Goal: Information Seeking & Learning: Learn about a topic

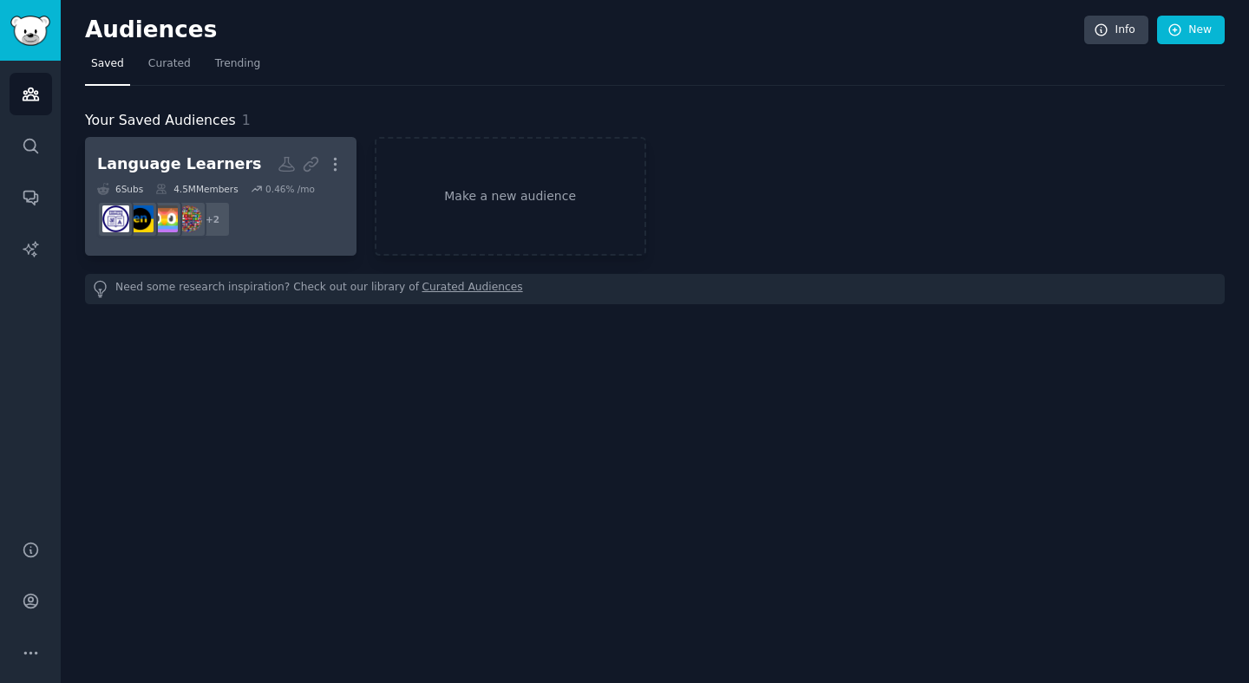
click at [298, 238] on dd "+ 2" at bounding box center [220, 219] width 247 height 49
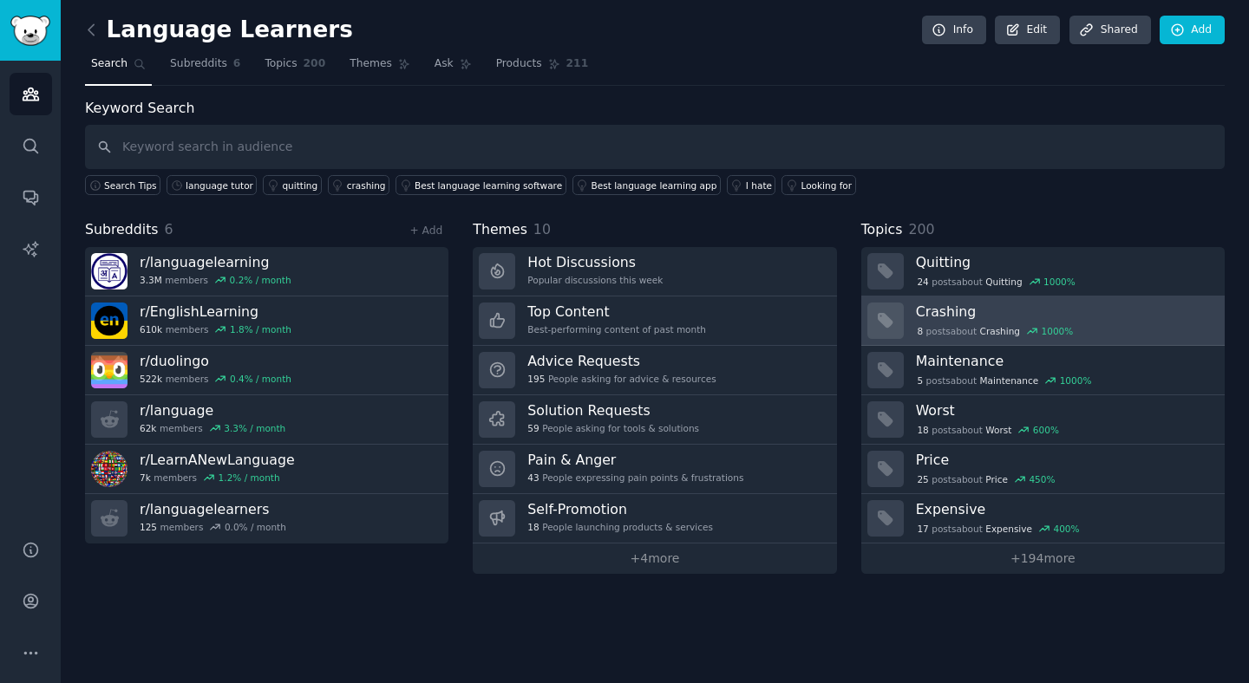
click at [953, 314] on h3 "Crashing" at bounding box center [1064, 312] width 297 height 18
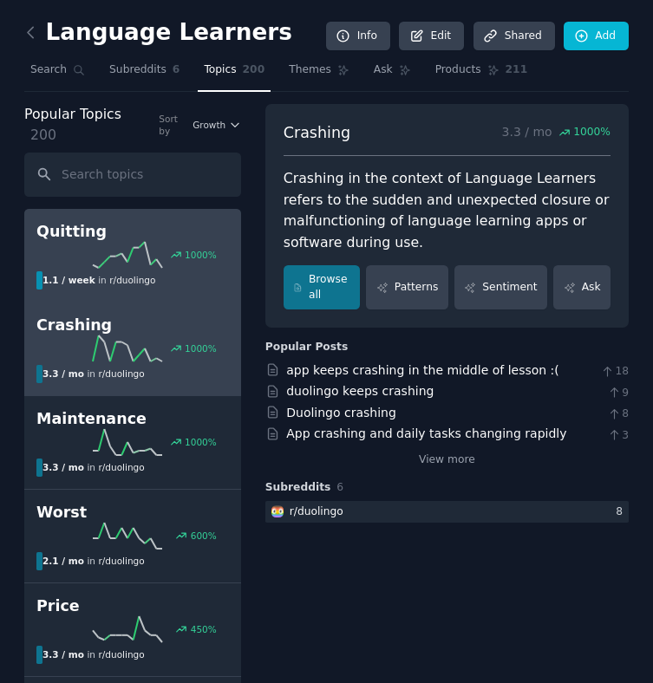
click at [65, 241] on h2 "Quitting" at bounding box center [132, 232] width 193 height 22
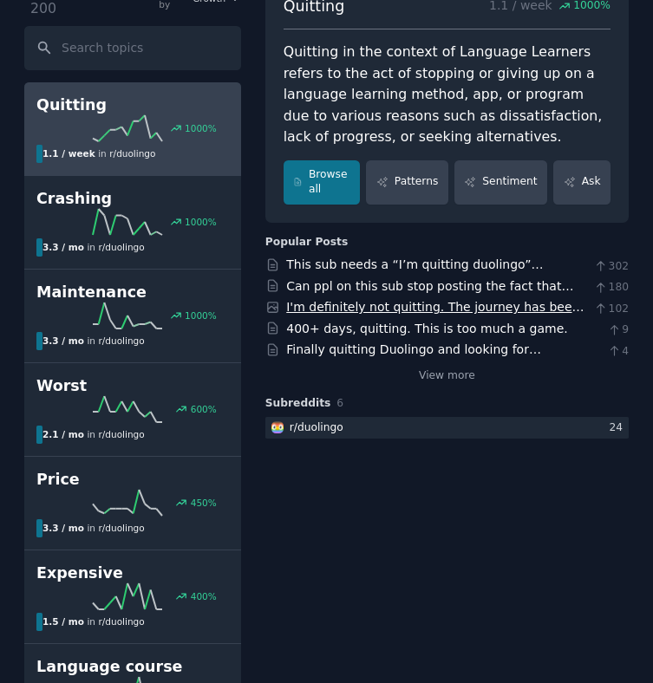
scroll to position [131, 0]
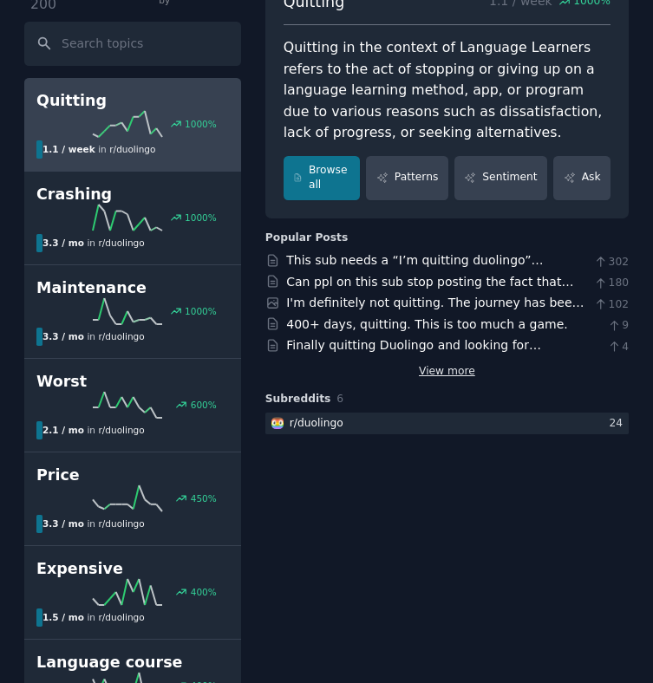
click at [431, 377] on link "View more" at bounding box center [447, 372] width 56 height 16
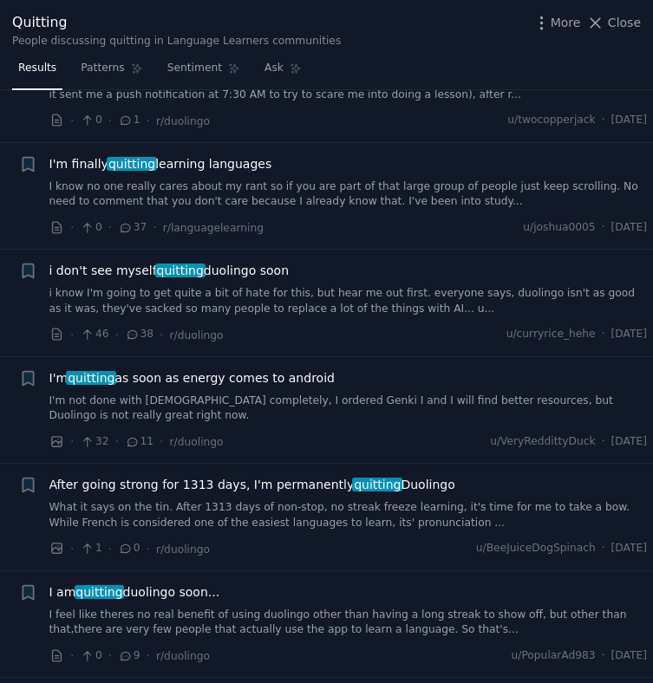
scroll to position [470, 0]
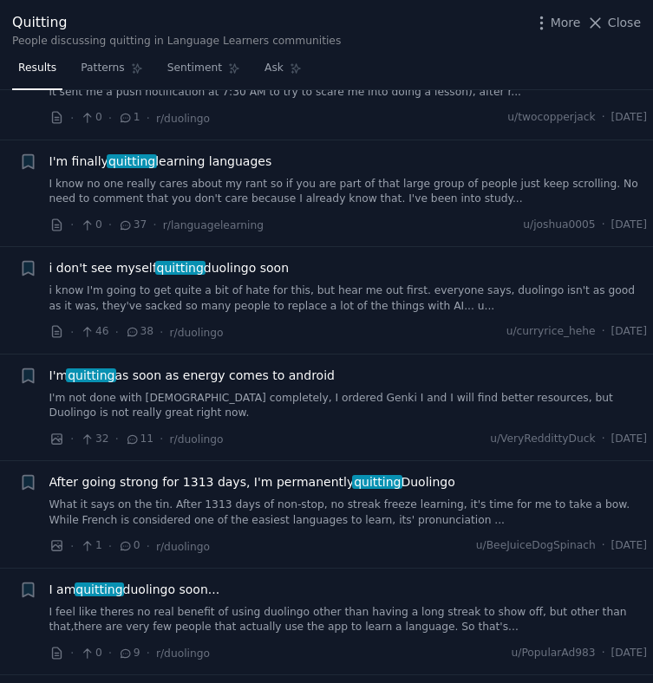
click at [172, 501] on link "What it says on the tin. After 1313 days of non-stop, no streak freeze learning…" at bounding box center [348, 513] width 598 height 30
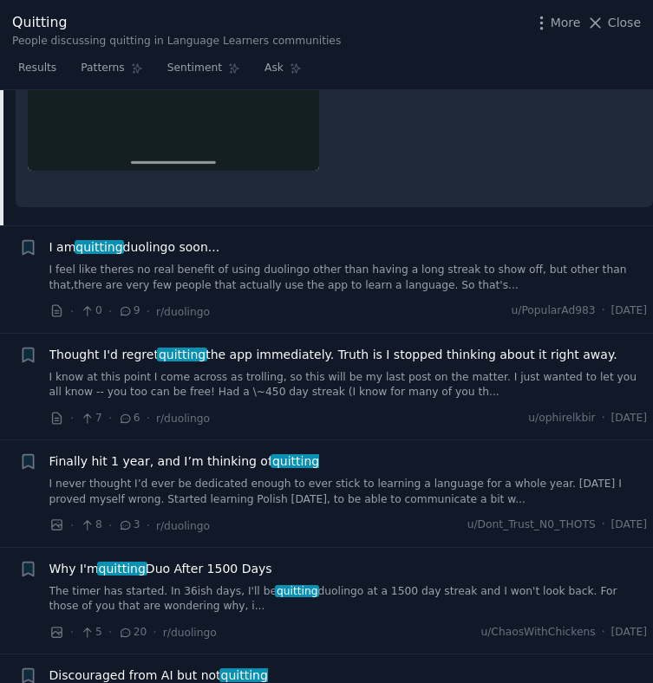
scroll to position [1875, 0]
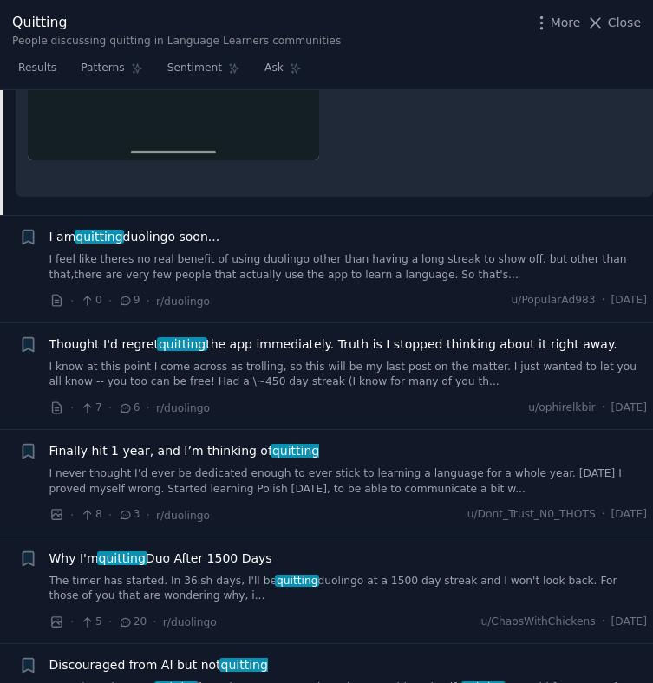
click at [242, 336] on span "Thought I'd regret quitting the app immediately. Truth is I stopped thinking ab…" at bounding box center [333, 345] width 568 height 18
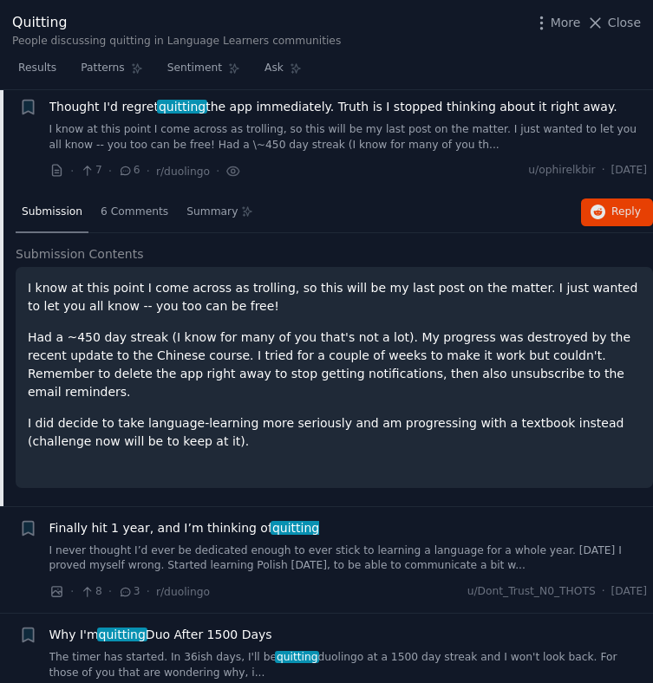
scroll to position [1055, 0]
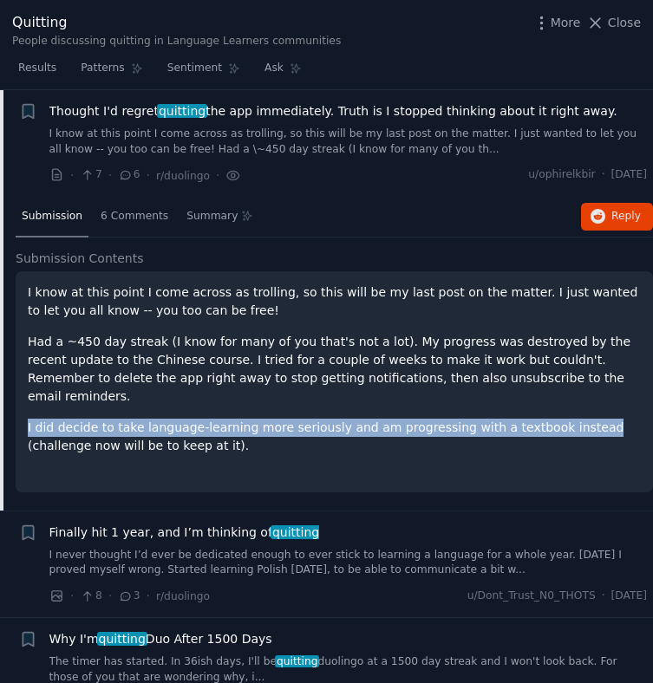
drag, startPoint x: 28, startPoint y: 410, endPoint x: 572, endPoint y: 404, distance: 544.6
click at [572, 419] on p "I did decide to take language-learning more seriously and am progressing with a…" at bounding box center [334, 437] width 613 height 36
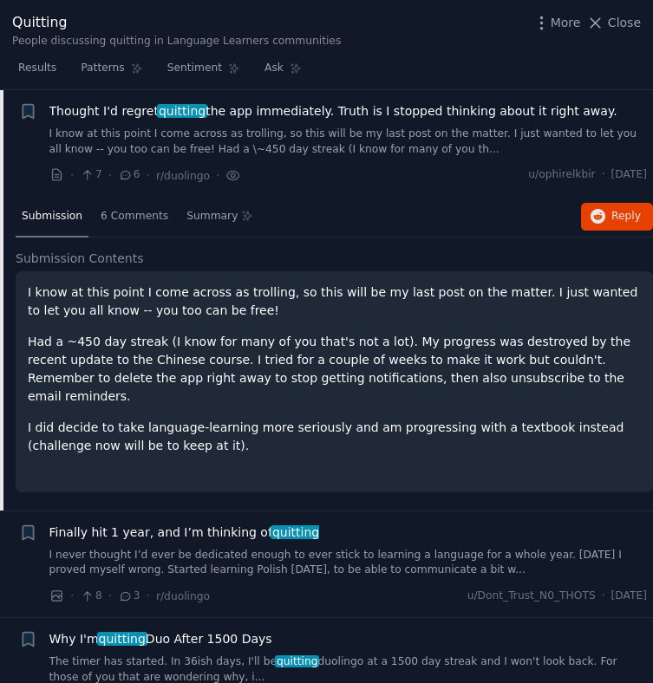
click at [161, 438] on div "I know at this point I come across as trolling, so this will be my last post on…" at bounding box center [334, 382] width 613 height 197
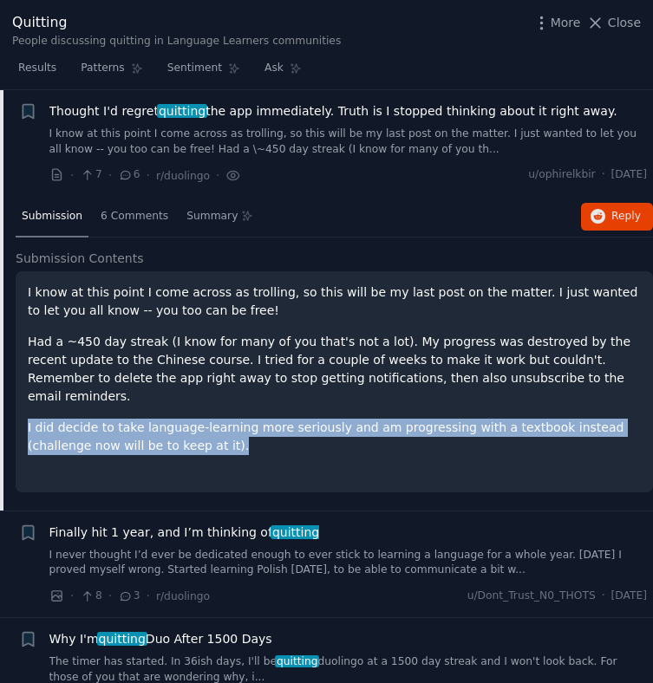
drag, startPoint x: 165, startPoint y: 429, endPoint x: 23, endPoint y: 410, distance: 142.6
click at [23, 410] on div "I know at this point I come across as trolling, so this will be my last post on…" at bounding box center [334, 381] width 637 height 221
copy p "I did decide to take language-learning more seriously and am progressing with a…"
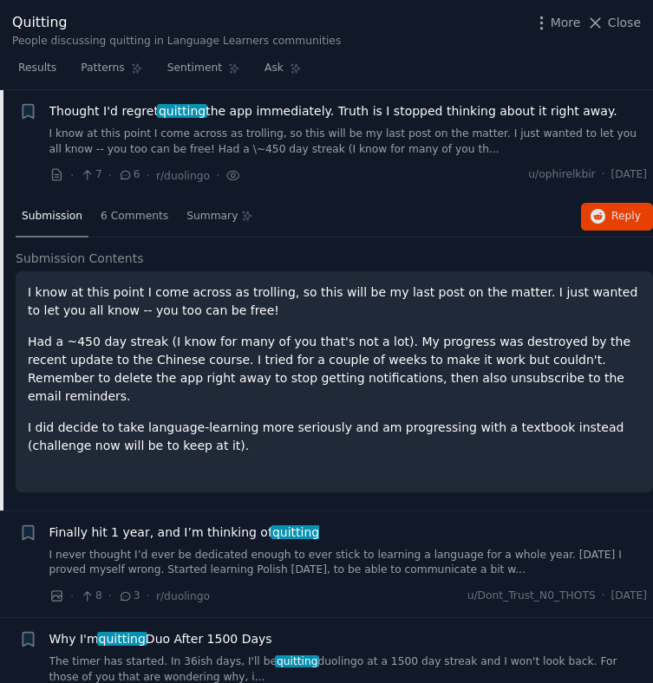
click at [36, 199] on div "Submission" at bounding box center [52, 218] width 73 height 42
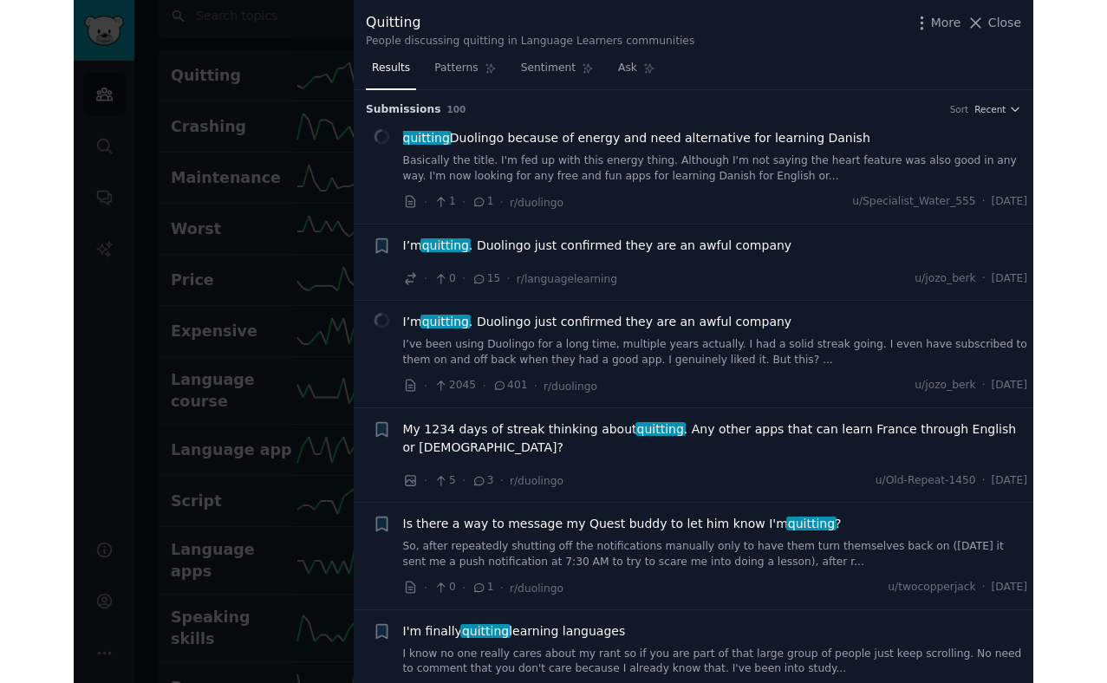
scroll to position [103, 0]
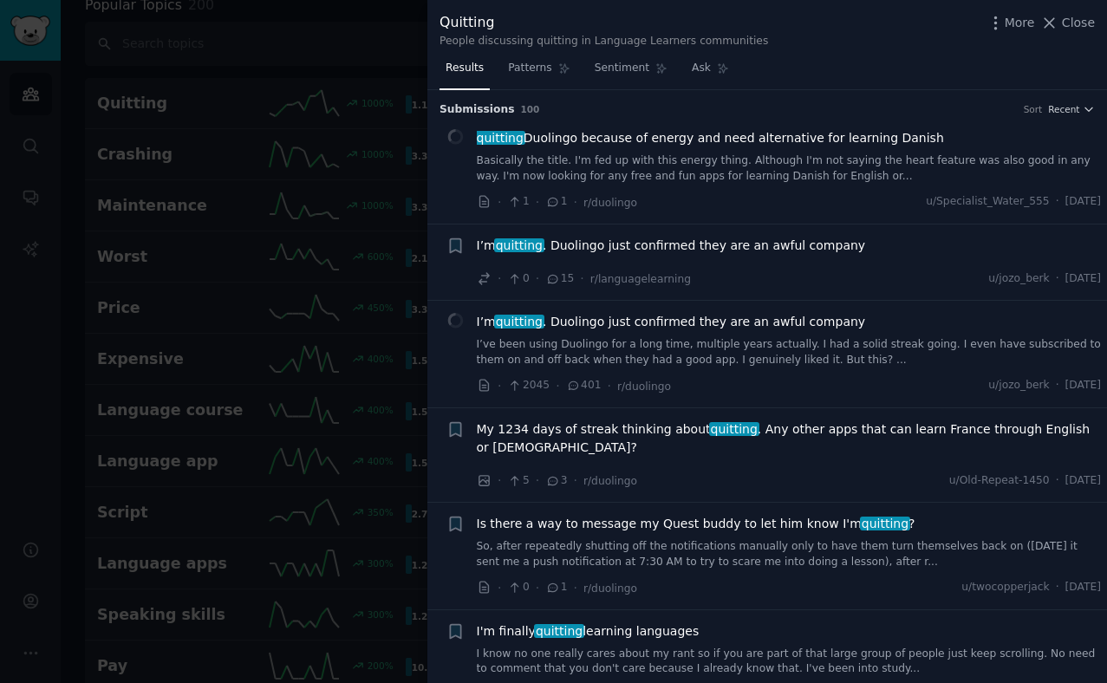
click at [199, 166] on div at bounding box center [553, 341] width 1107 height 683
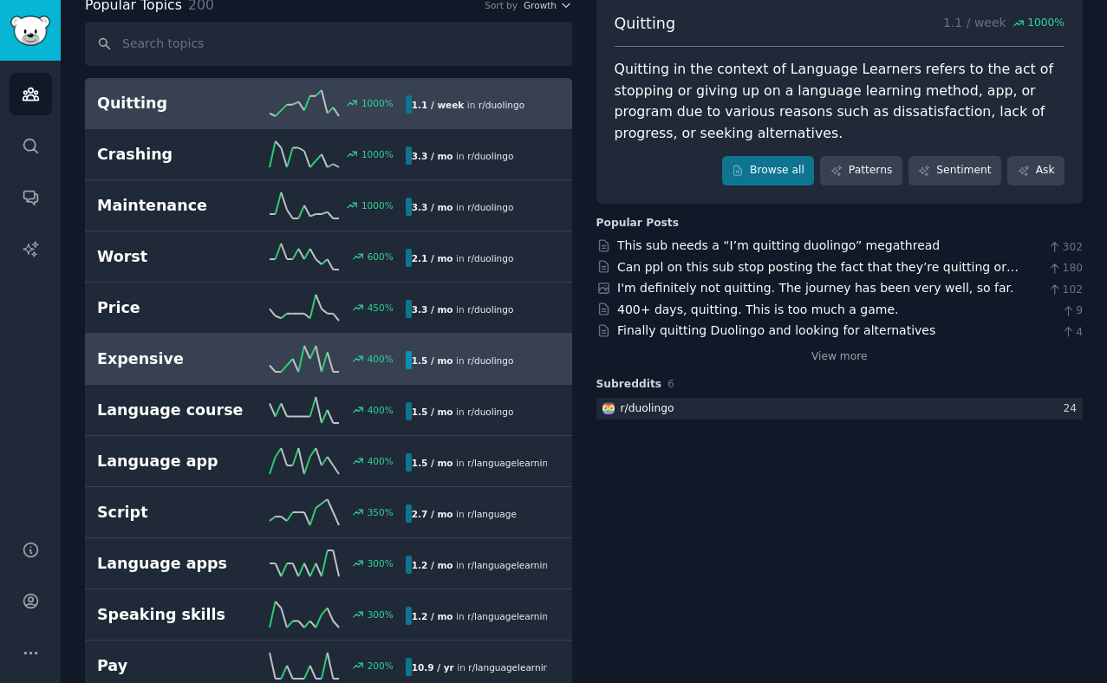
click at [173, 353] on h2 "Expensive" at bounding box center [174, 360] width 154 height 22
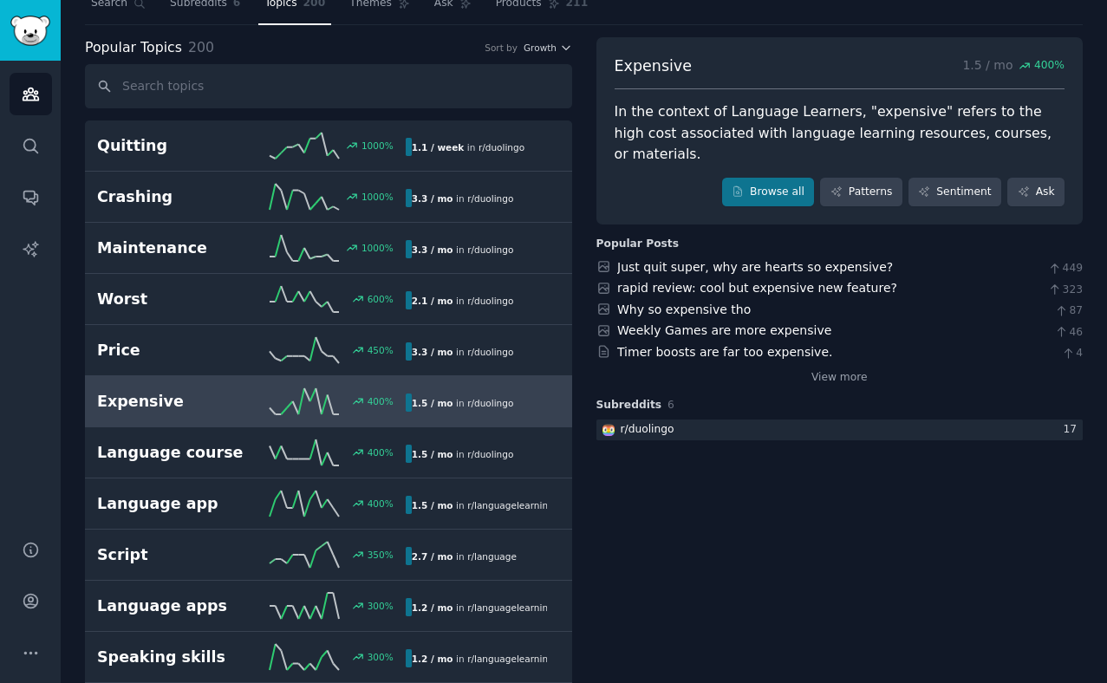
scroll to position [47, 0]
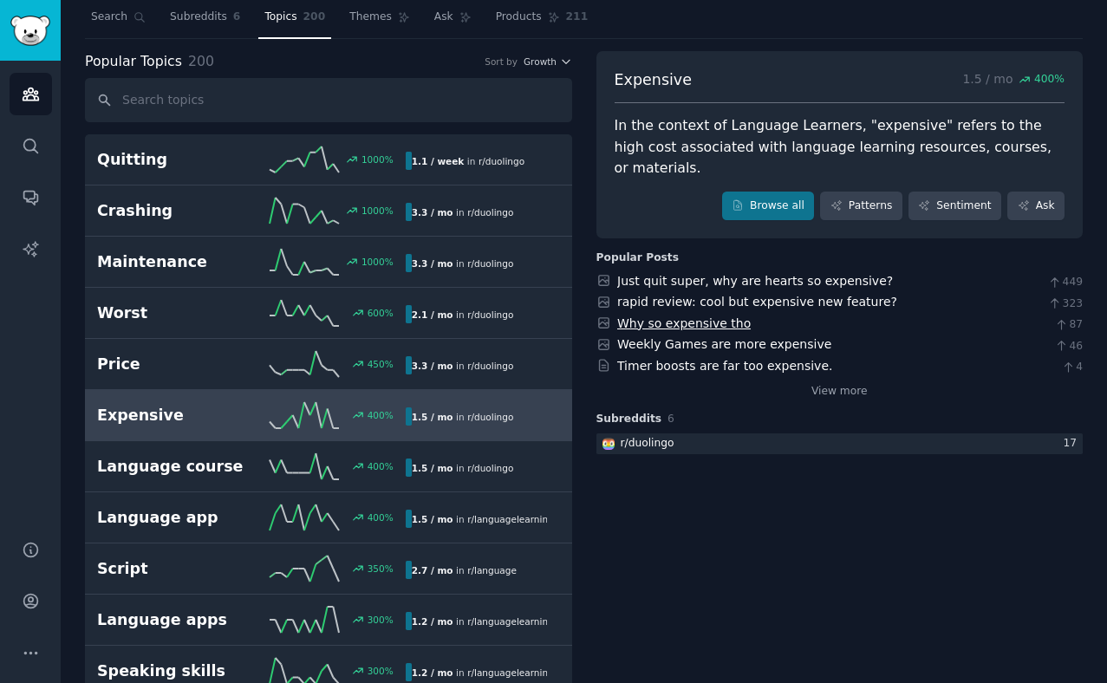
click at [657, 316] on link "Why so expensive tho" at bounding box center [684, 323] width 134 height 14
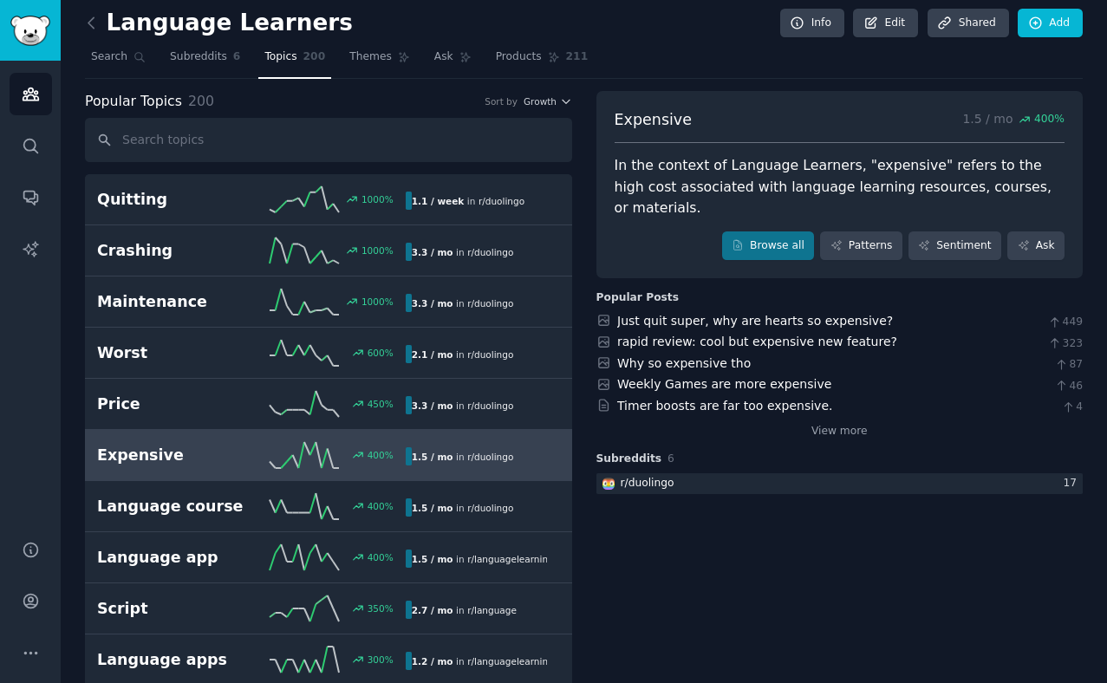
scroll to position [0, 0]
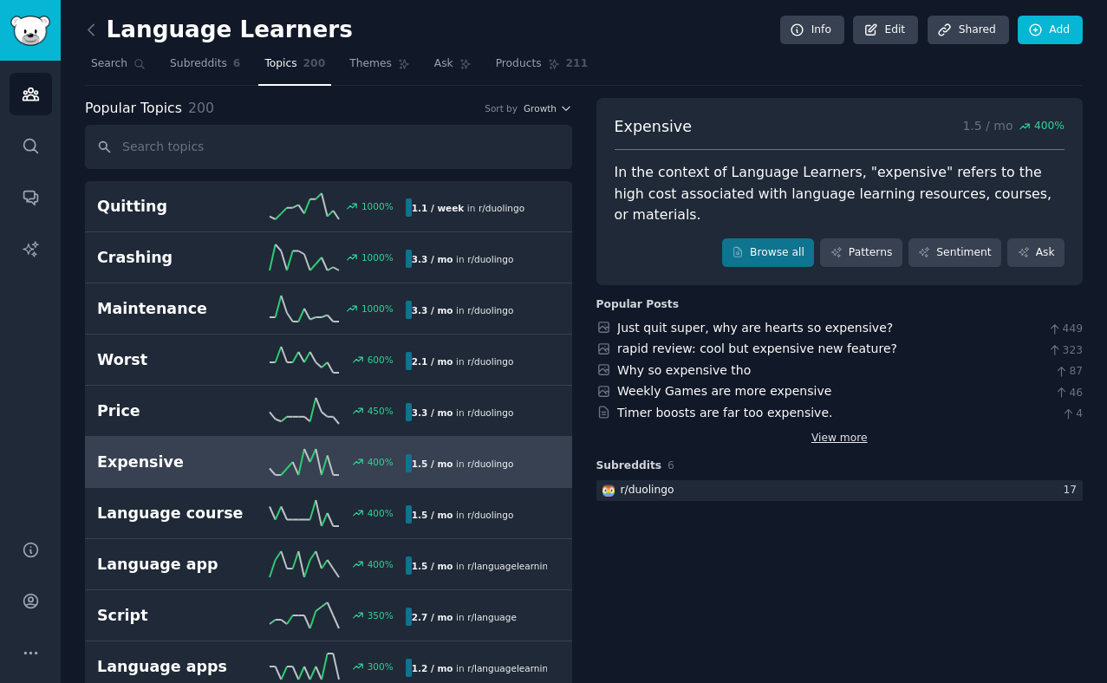
click at [818, 431] on link "View more" at bounding box center [840, 439] width 56 height 16
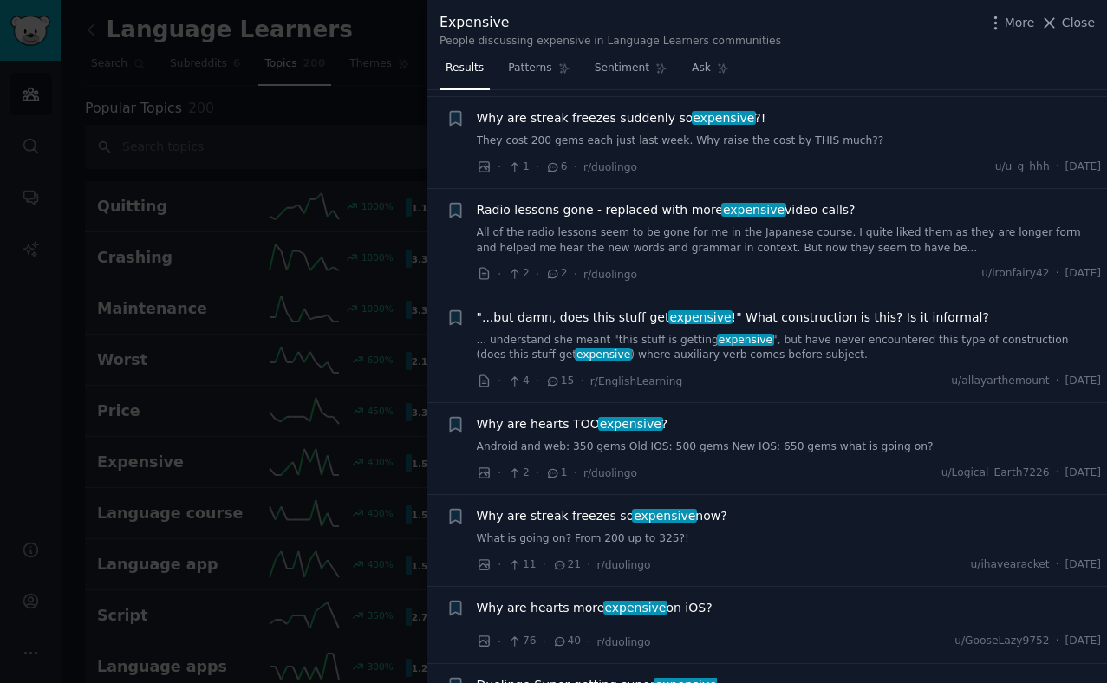
scroll to position [715, 0]
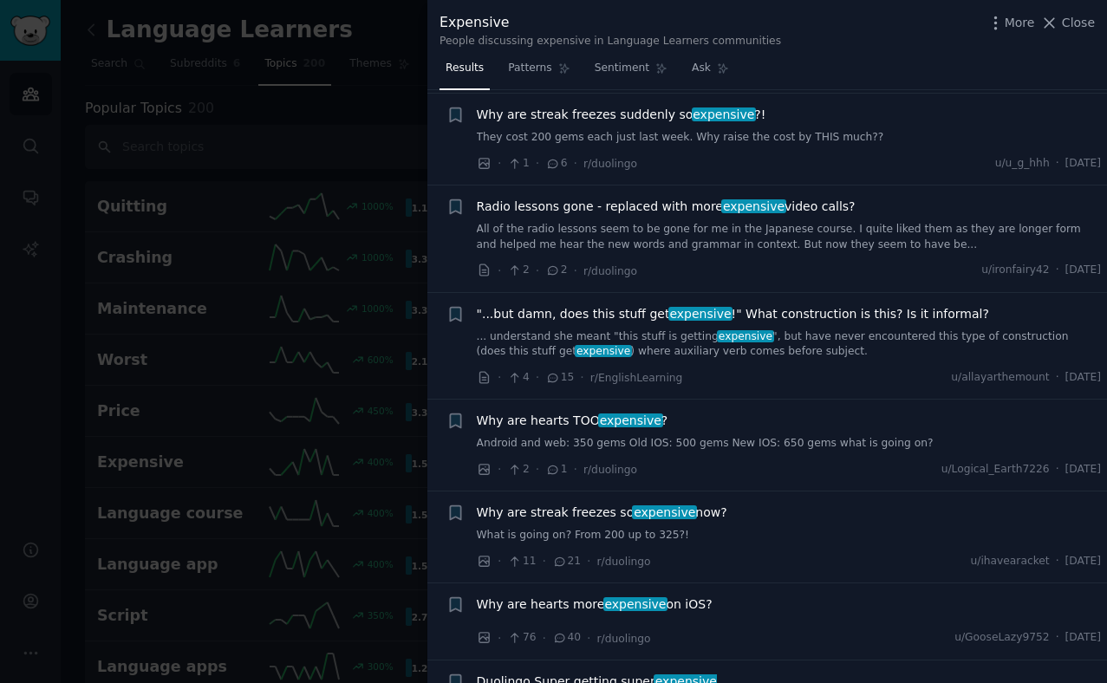
click at [596, 318] on span ""...but damn, does this stuff get expensive !" What construction is this? Is it…" at bounding box center [733, 314] width 512 height 18
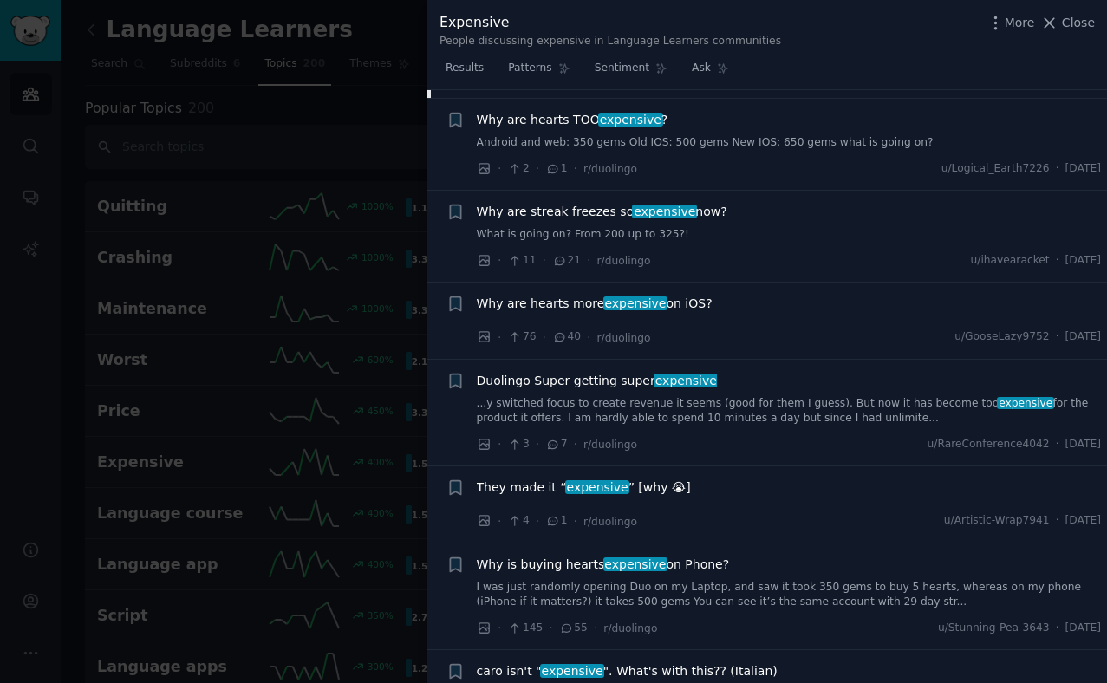
scroll to position [1277, 0]
click at [552, 384] on span "Duolingo Super getting super expensive" at bounding box center [597, 380] width 240 height 18
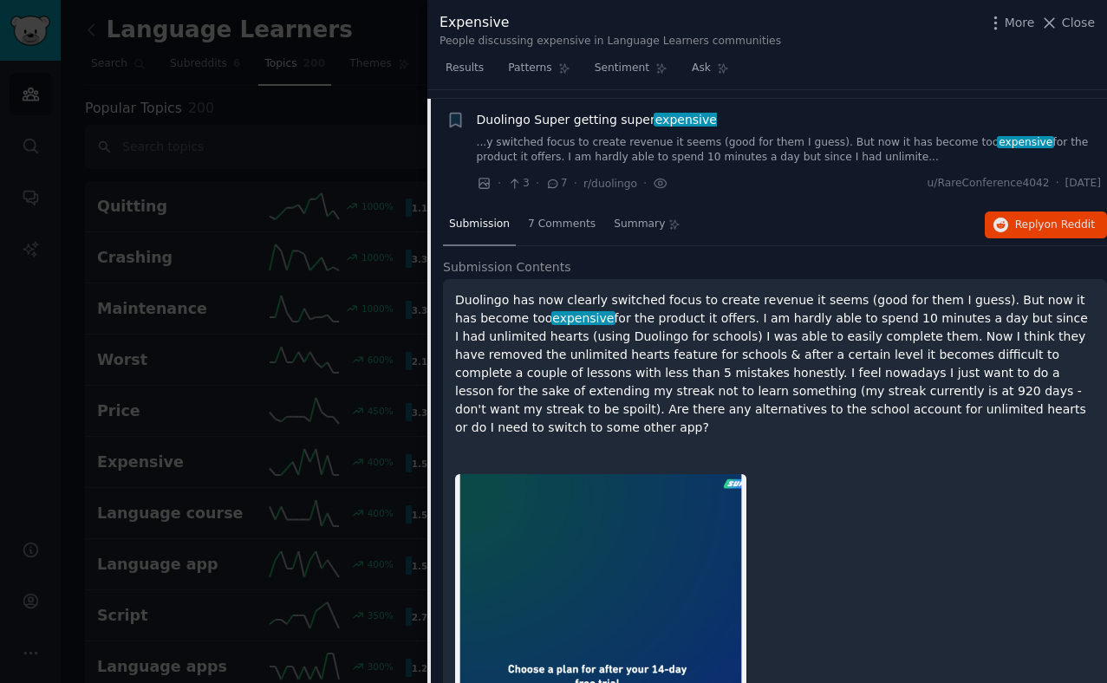
scroll to position [1286, 0]
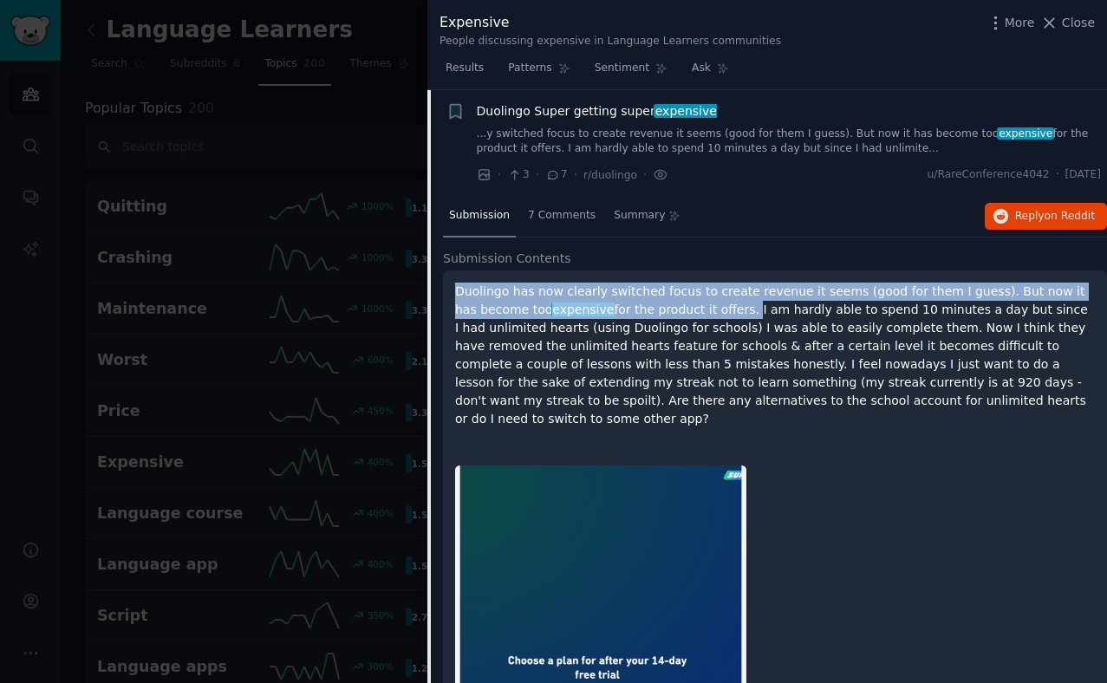
drag, startPoint x: 456, startPoint y: 293, endPoint x: 719, endPoint y: 313, distance: 263.5
click at [719, 313] on p "Duolingo has now clearly switched focus to create revenue it seems (good for th…" at bounding box center [775, 356] width 640 height 146
copy p "Duolingo has now clearly switched focus to create revenue it seems (good for th…"
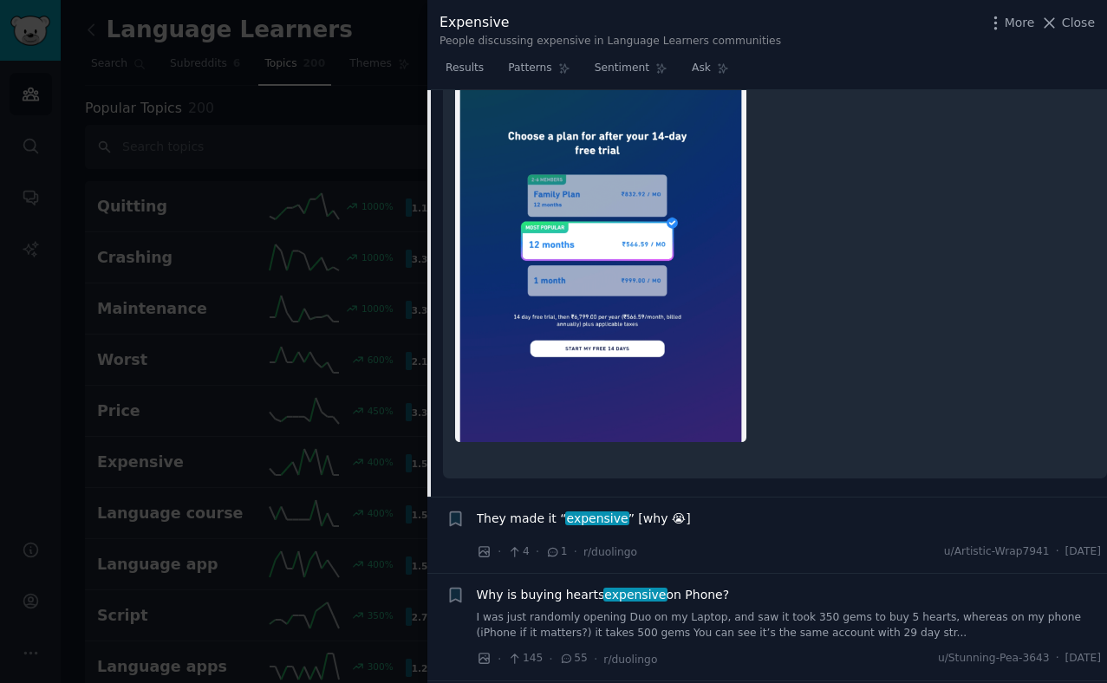
scroll to position [1866, 0]
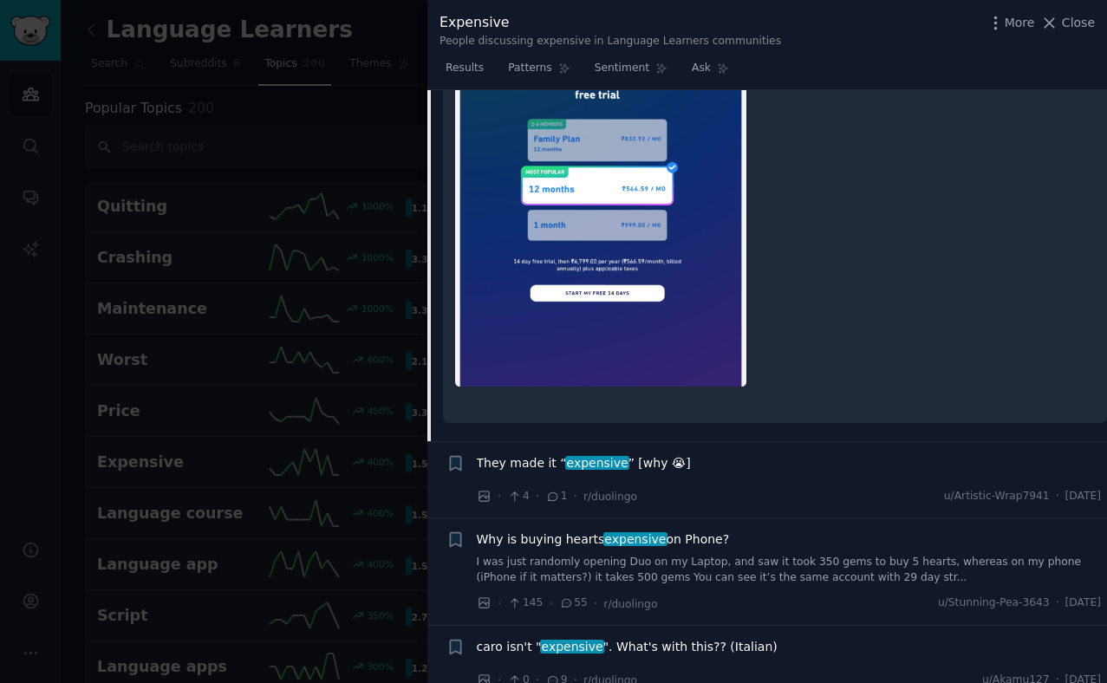
click at [370, 357] on div at bounding box center [553, 341] width 1107 height 683
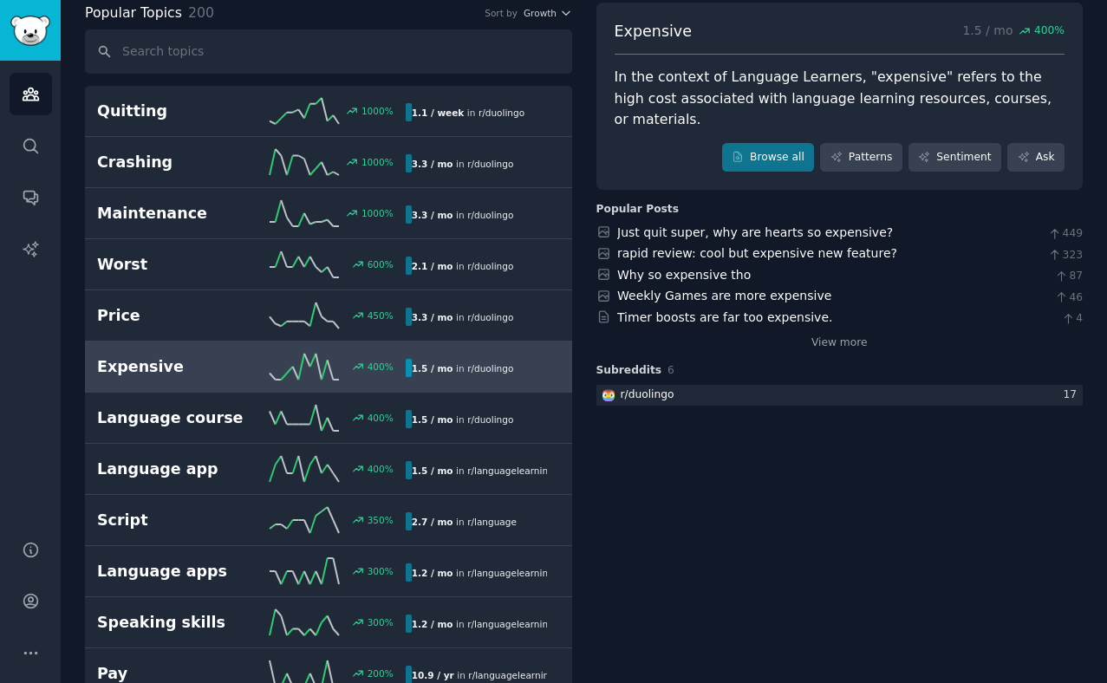
scroll to position [92, 0]
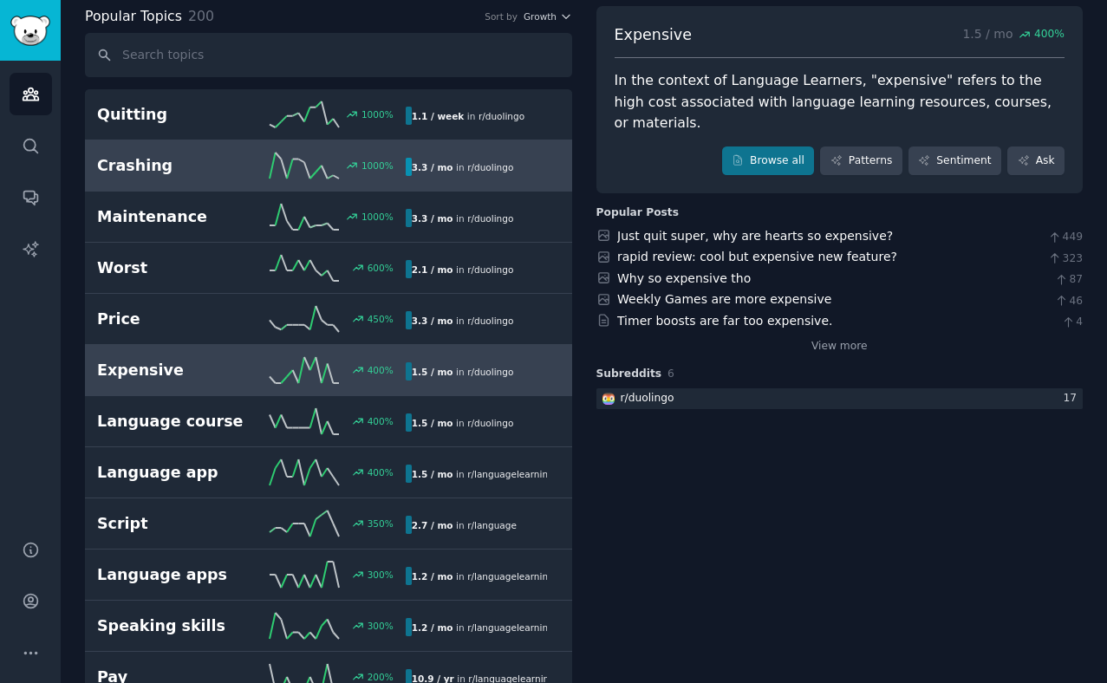
click at [156, 177] on div "Crashing 1000 % 3.3 / mo in r/ duolingo" at bounding box center [328, 166] width 463 height 26
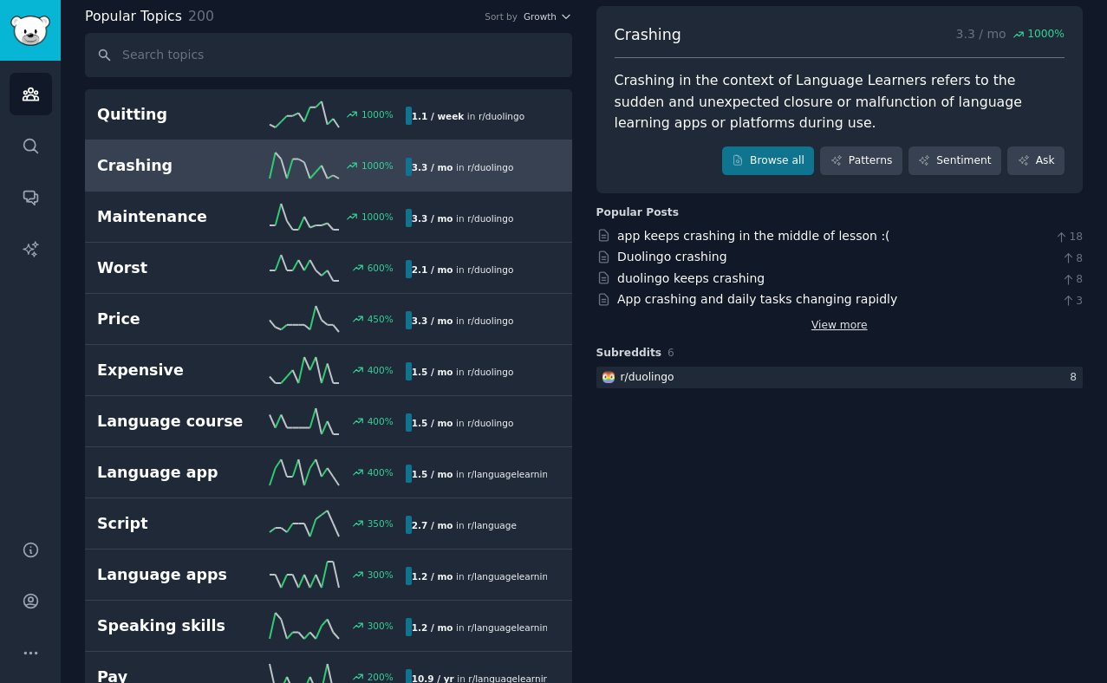
click at [818, 325] on link "View more" at bounding box center [840, 326] width 56 height 16
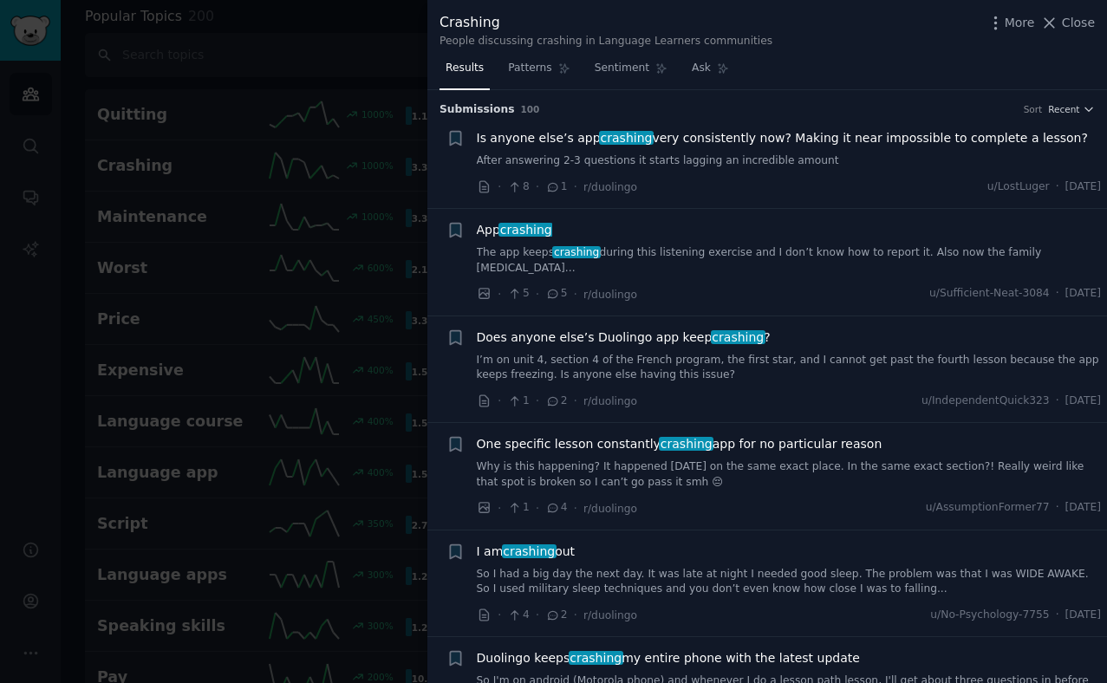
click at [666, 146] on span "Is anyone else’s app crashing very consistently now? Making it near impossible …" at bounding box center [782, 138] width 611 height 18
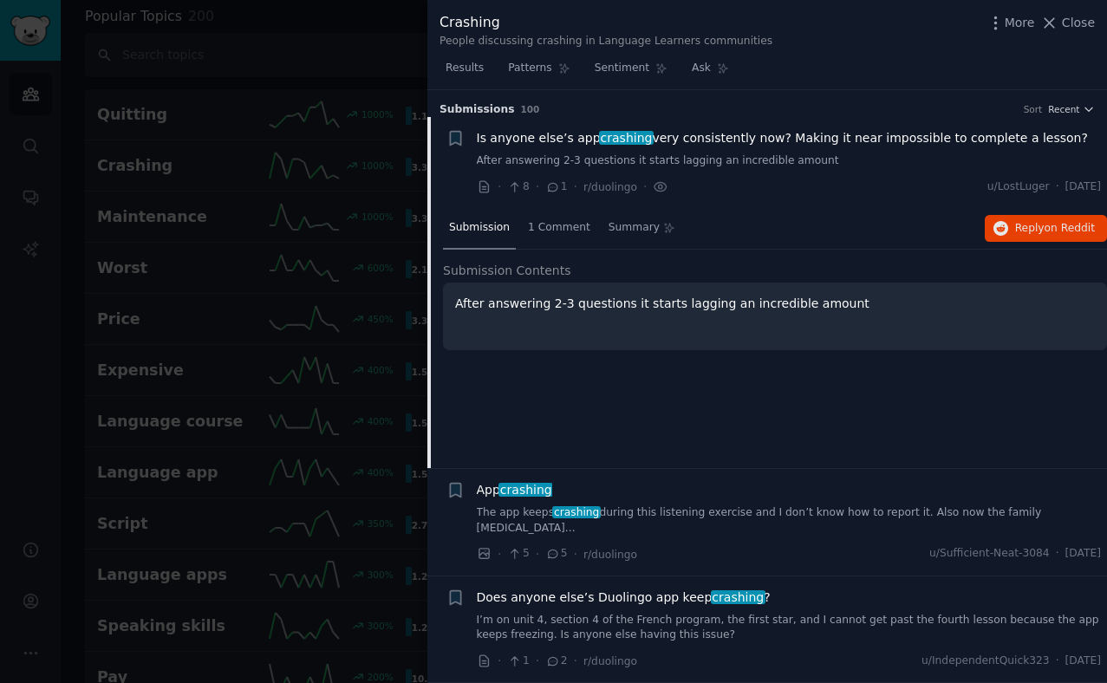
scroll to position [27, 0]
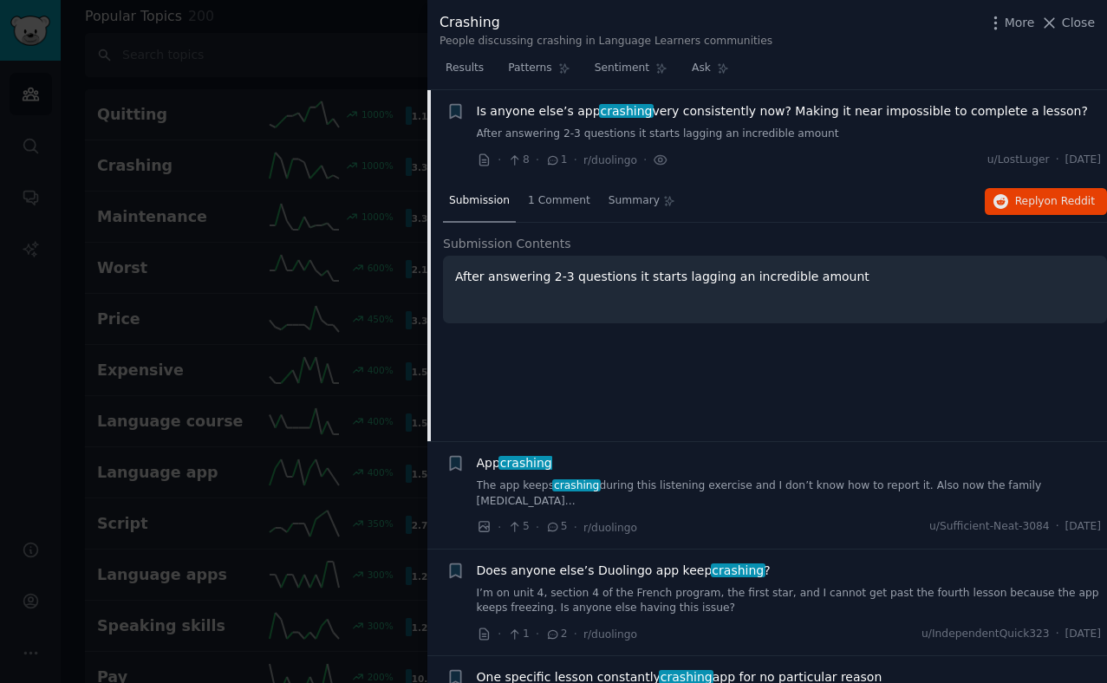
drag, startPoint x: 1060, startPoint y: 109, endPoint x: 477, endPoint y: 116, distance: 582.7
click at [477, 116] on div "Is anyone else’s app crashing very consistently now? Making it near impossible …" at bounding box center [789, 111] width 625 height 18
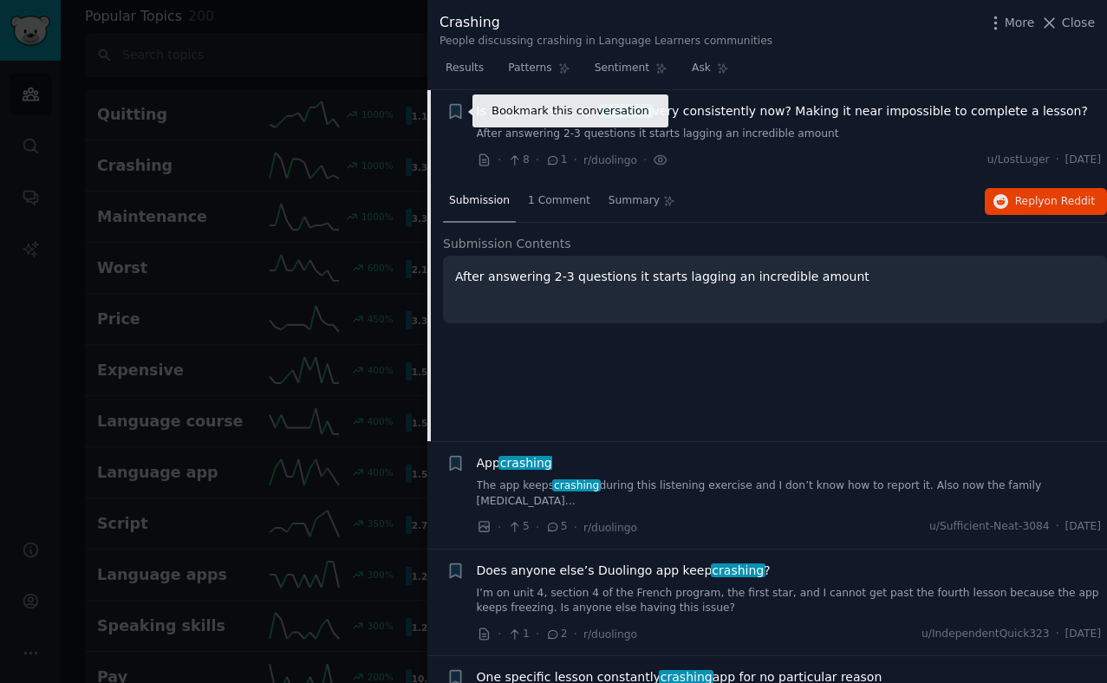
copy span "Is anyone else’s app crashing very consistently now? Making it near impossible …"
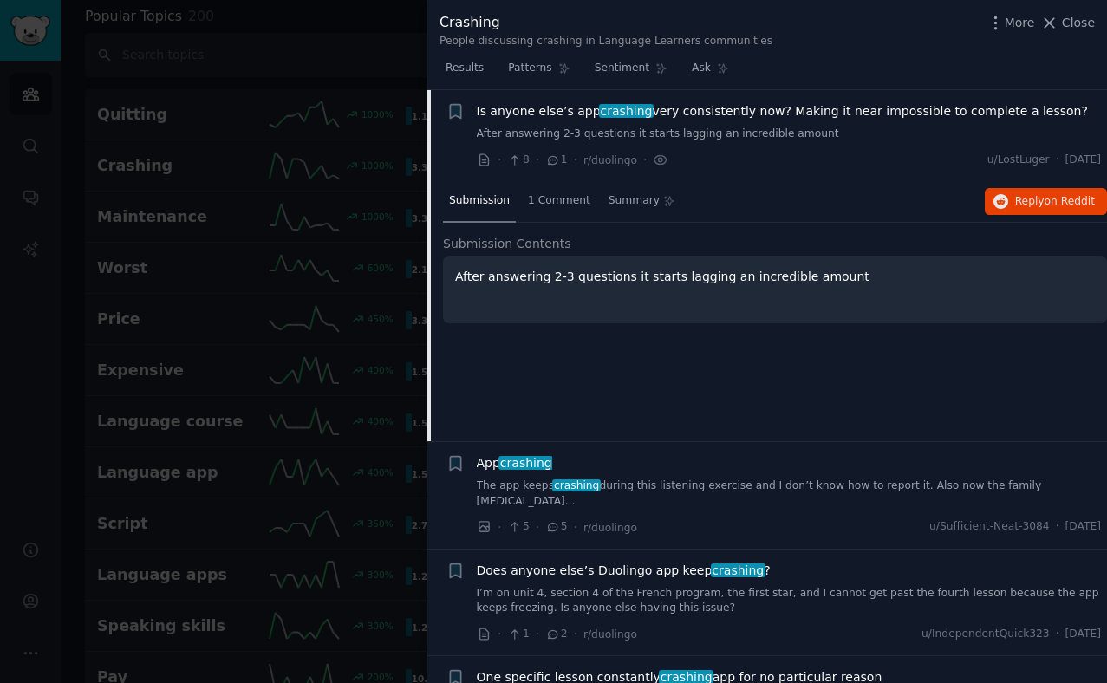
click at [205, 235] on div at bounding box center [553, 341] width 1107 height 683
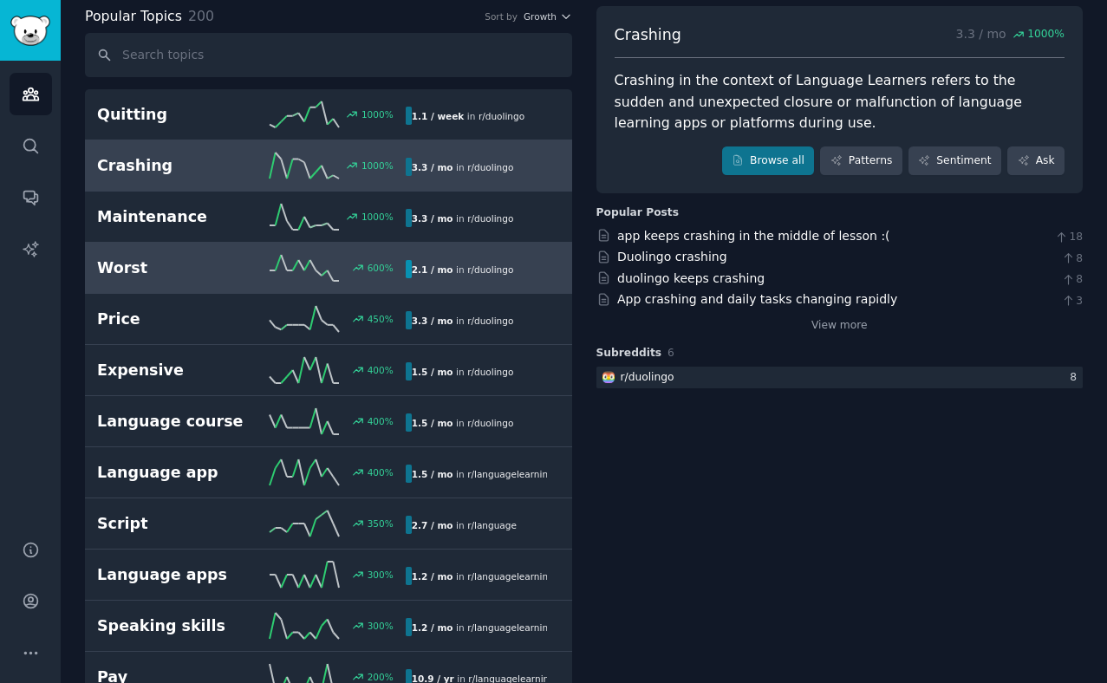
click at [149, 275] on h2 "Worst" at bounding box center [174, 269] width 154 height 22
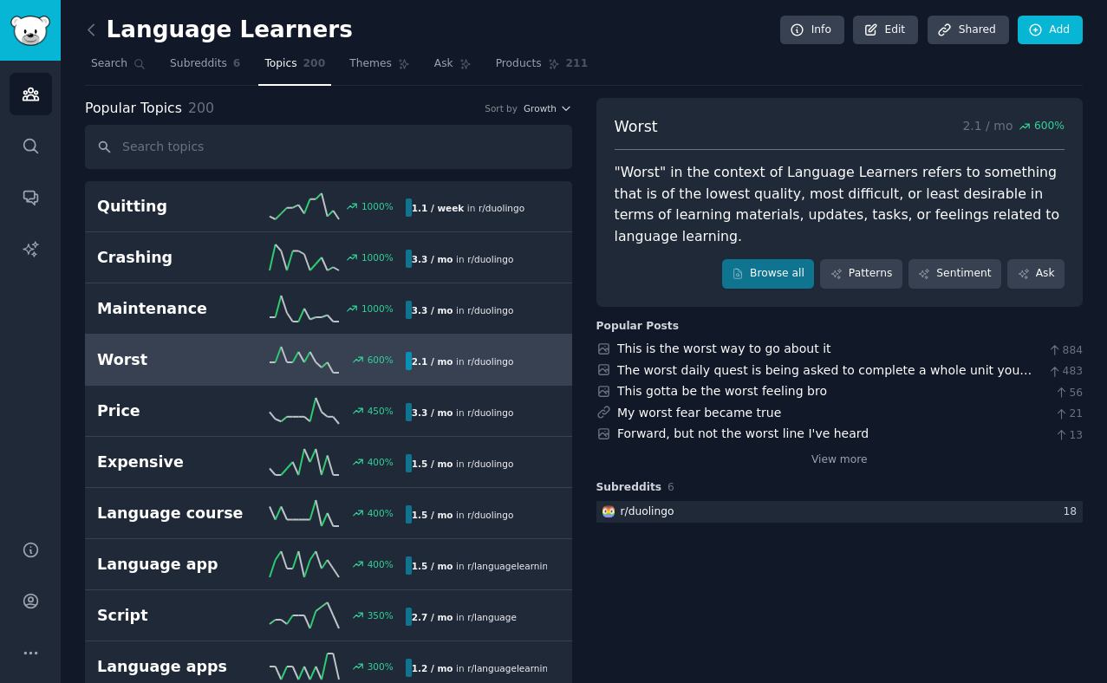
scroll to position [5, 0]
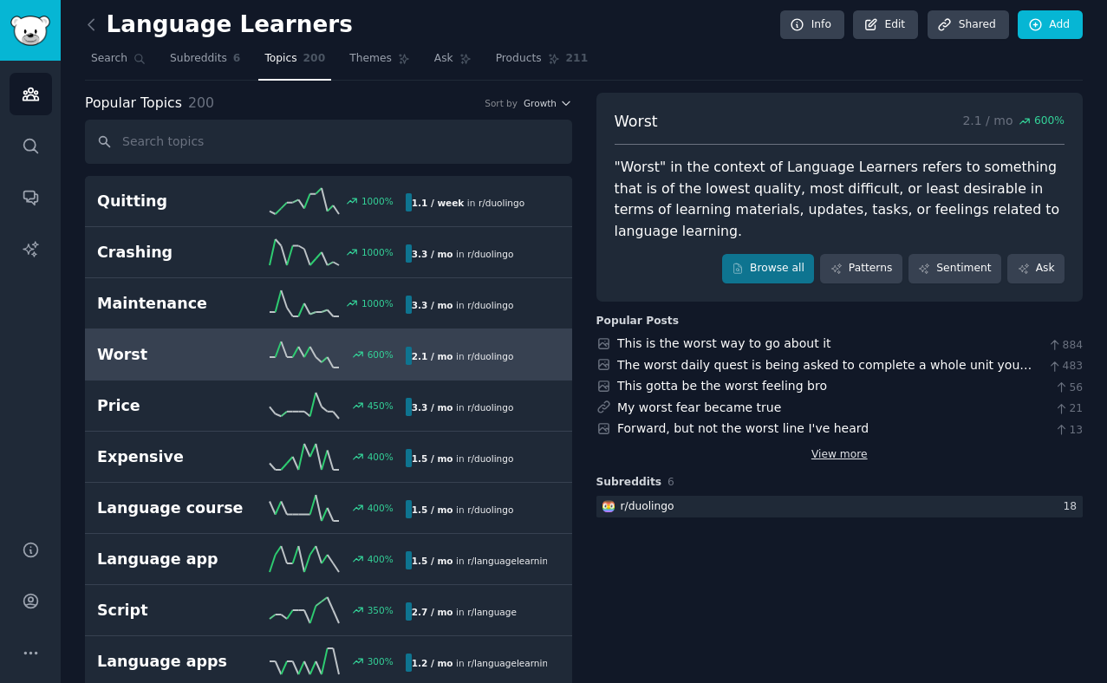
click at [818, 458] on link "View more" at bounding box center [840, 455] width 56 height 16
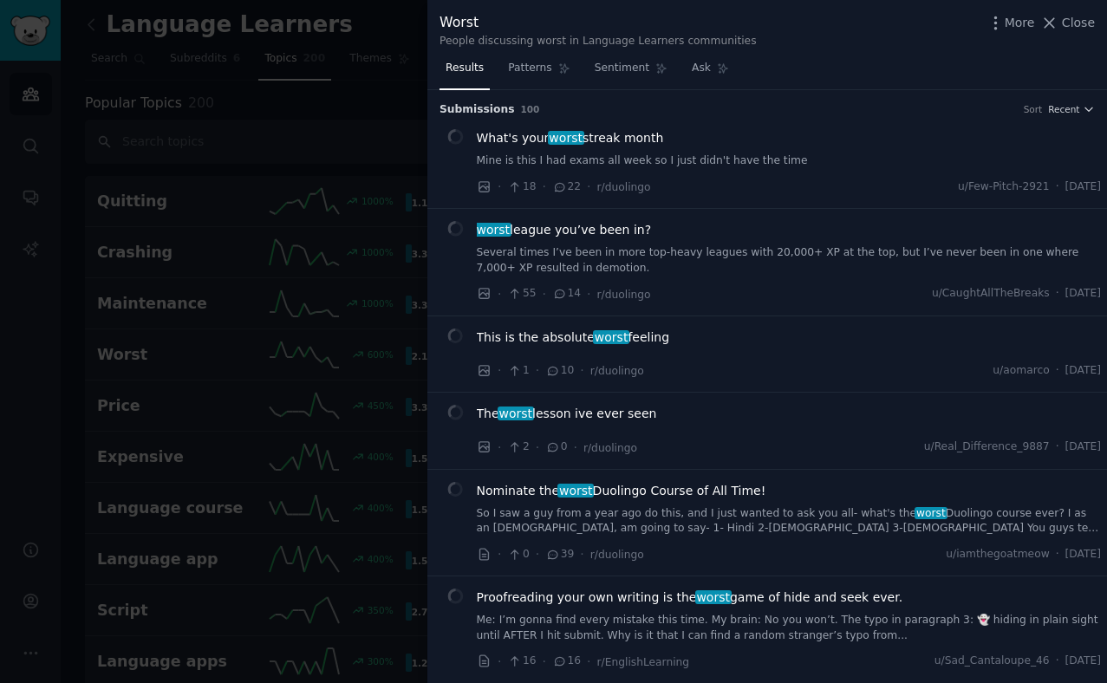
click at [522, 334] on span "This is the absolute worst feeling" at bounding box center [573, 338] width 193 height 18
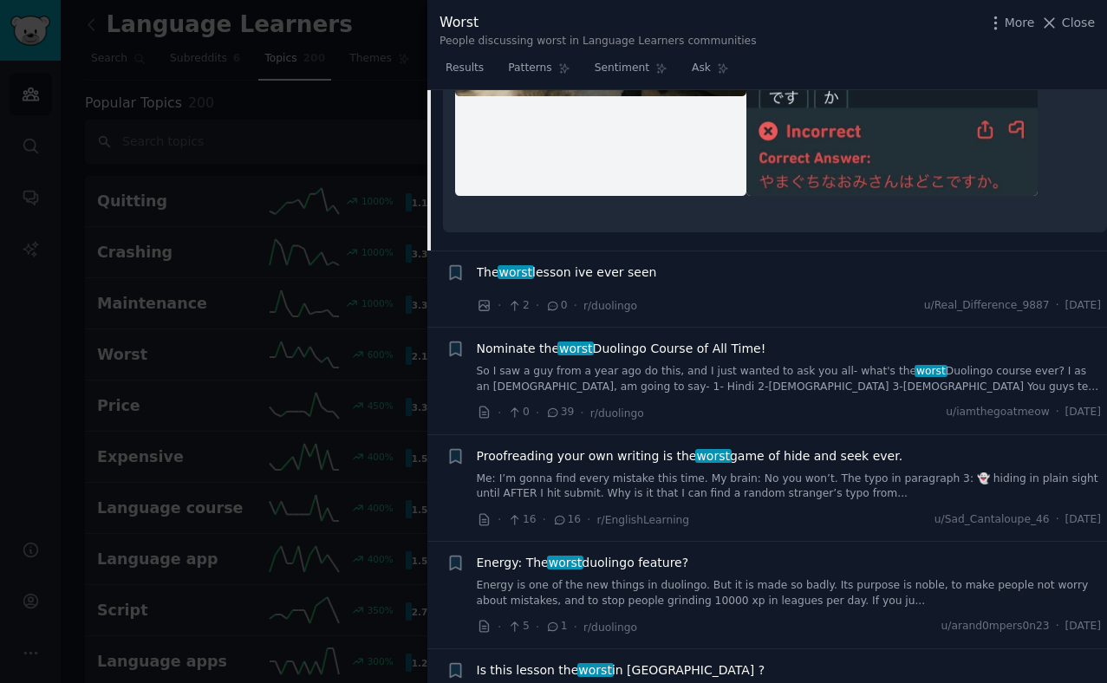
scroll to position [697, 0]
click at [590, 267] on span "The worst lesson ive ever seen" at bounding box center [567, 272] width 180 height 18
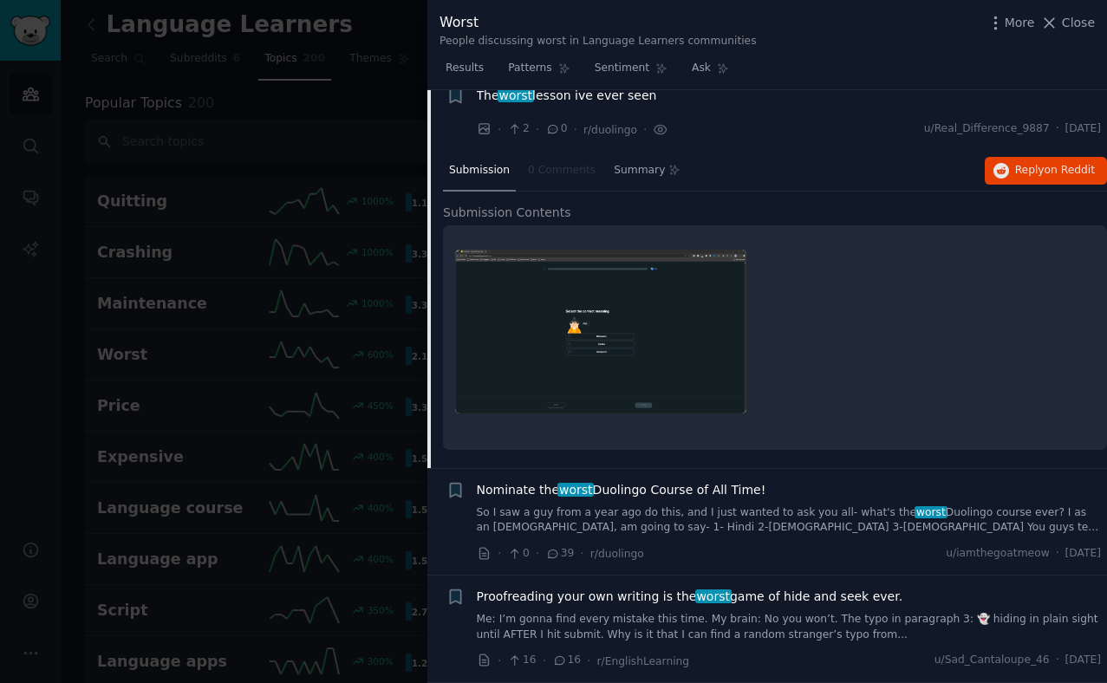
scroll to position [303, 0]
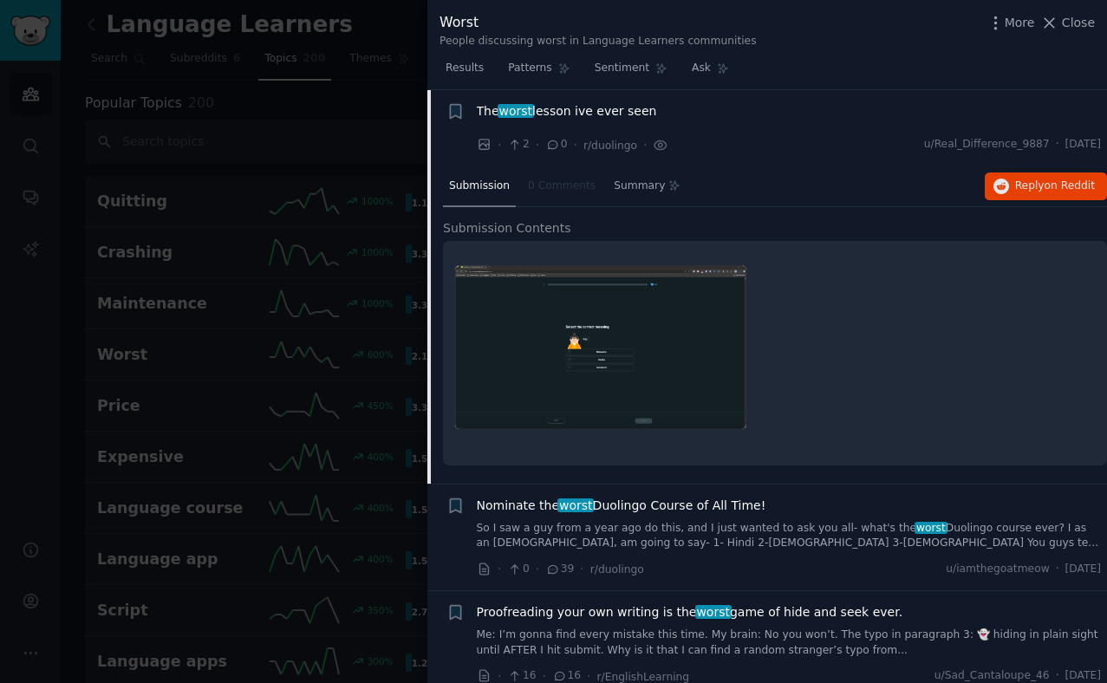
click at [29, 351] on div at bounding box center [553, 341] width 1107 height 683
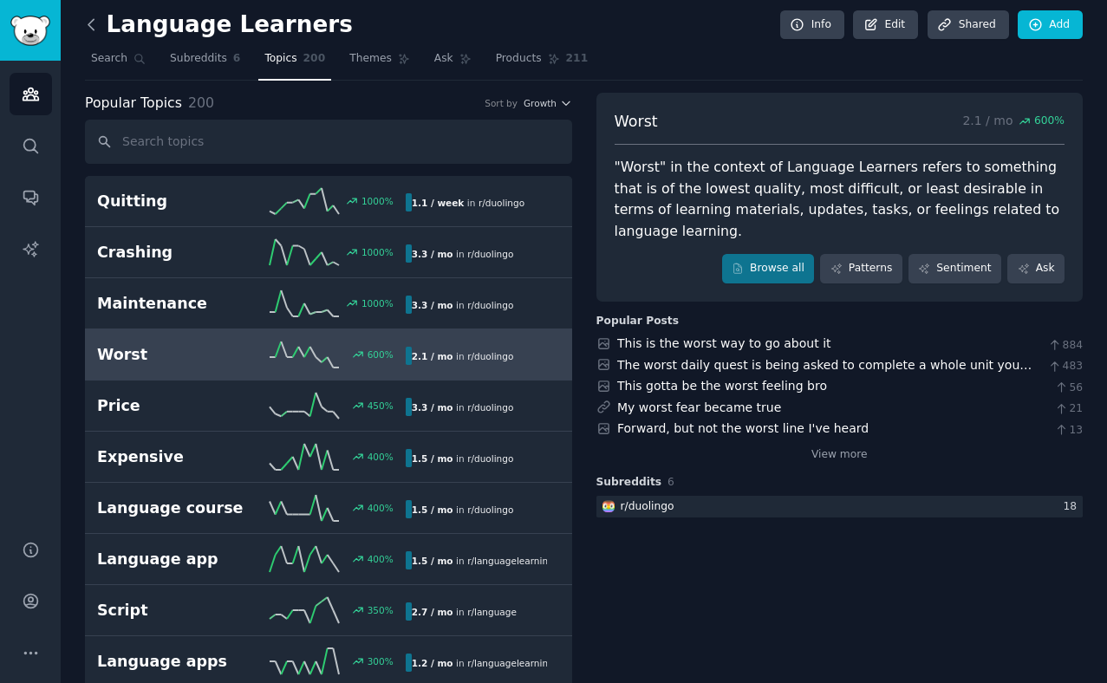
click at [85, 28] on icon at bounding box center [91, 25] width 18 height 18
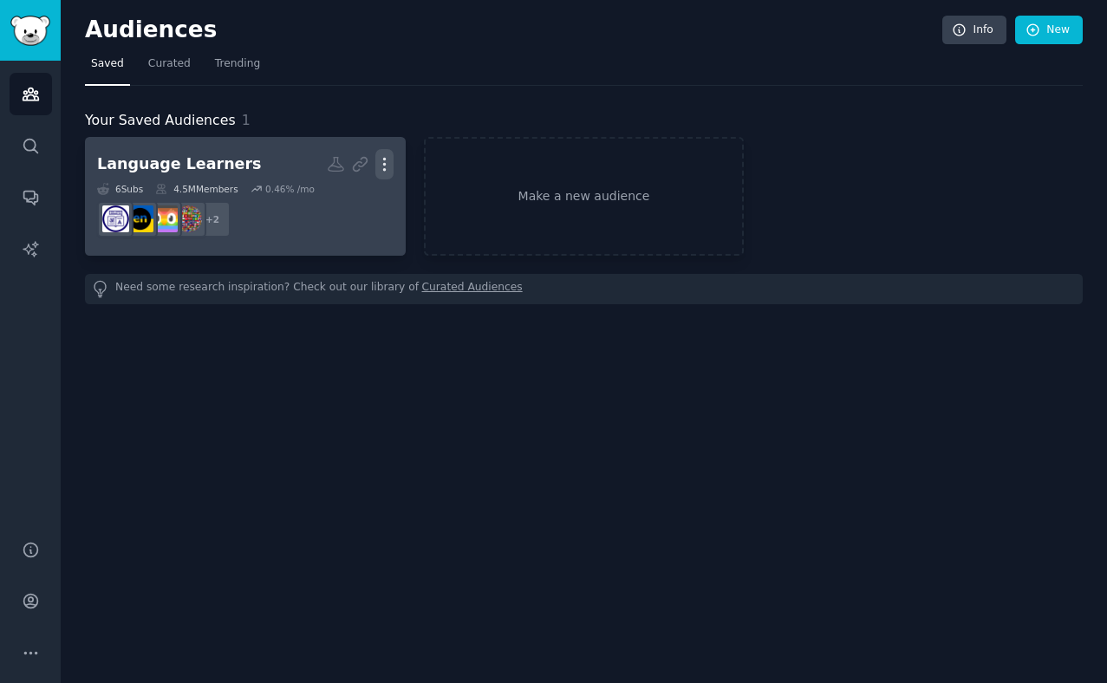
click at [386, 165] on icon "button" at bounding box center [384, 164] width 18 height 18
click at [391, 234] on dd "+ 2" at bounding box center [245, 219] width 297 height 49
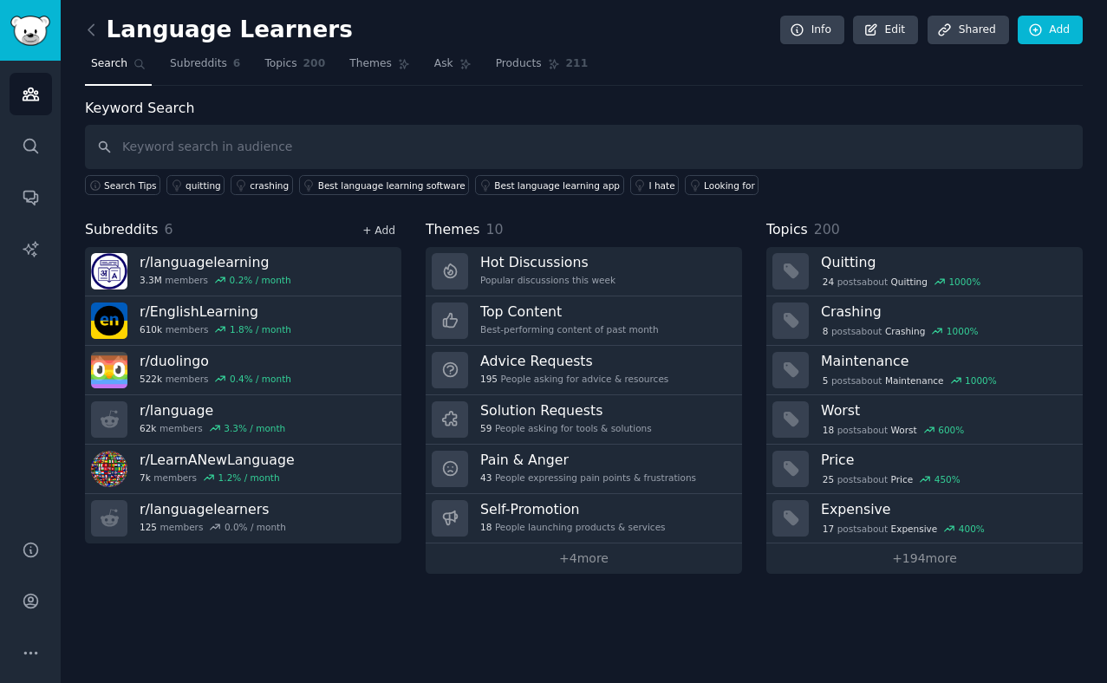
click at [370, 230] on link "+ Add" at bounding box center [378, 231] width 33 height 12
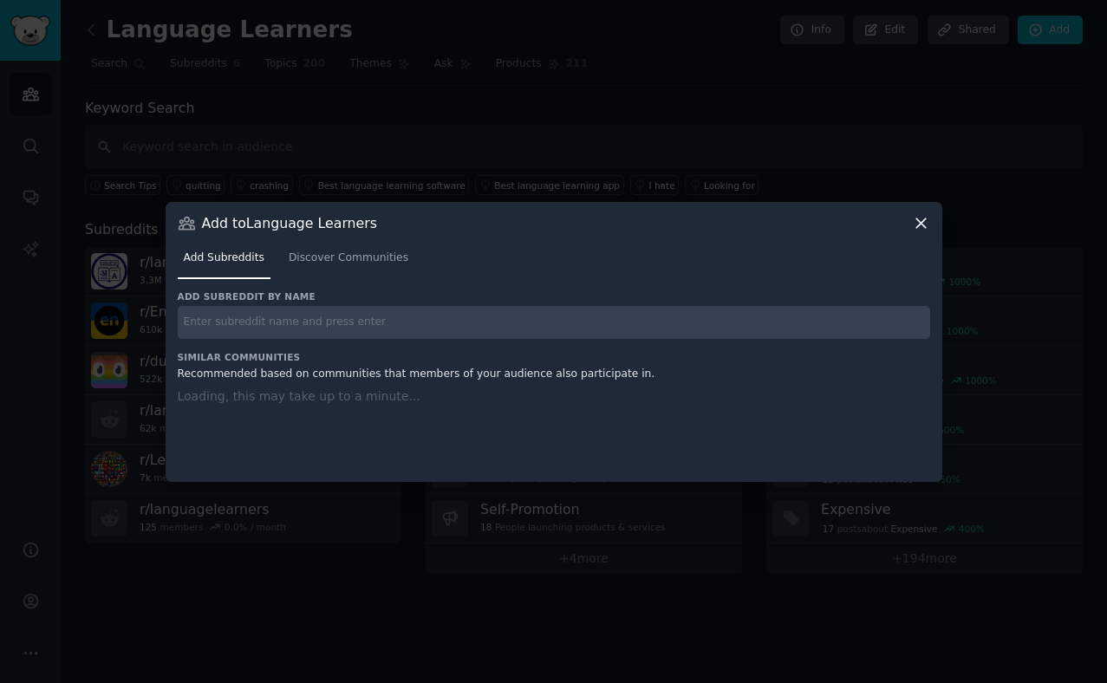
click at [303, 320] on input "text" at bounding box center [554, 323] width 753 height 34
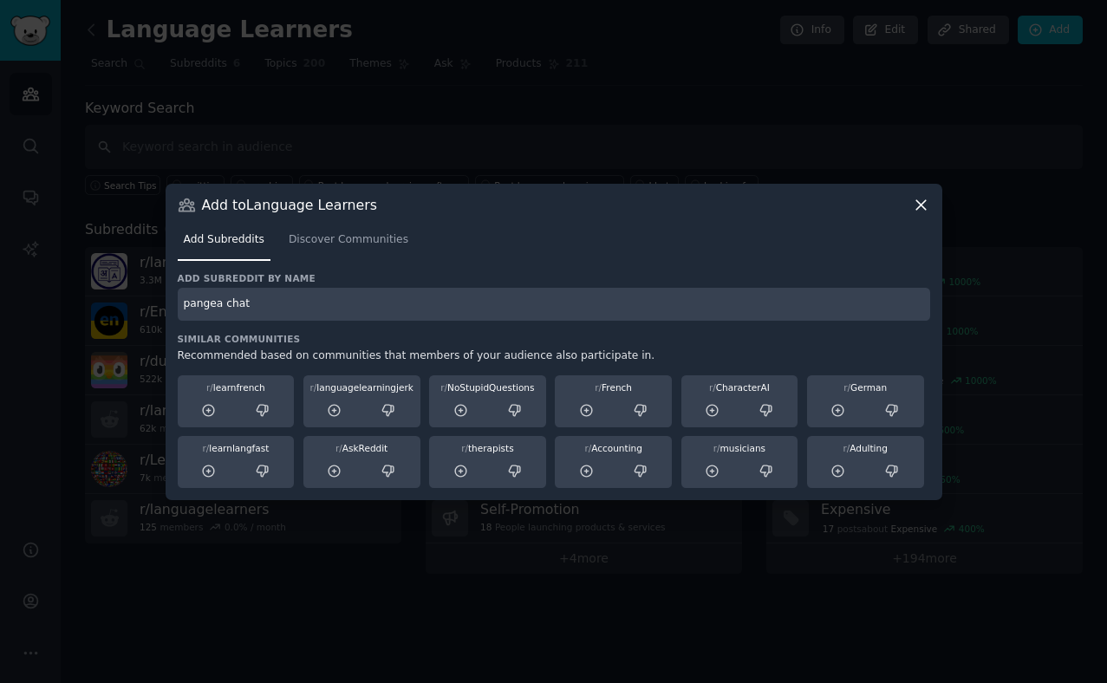
type input "pangea chat"
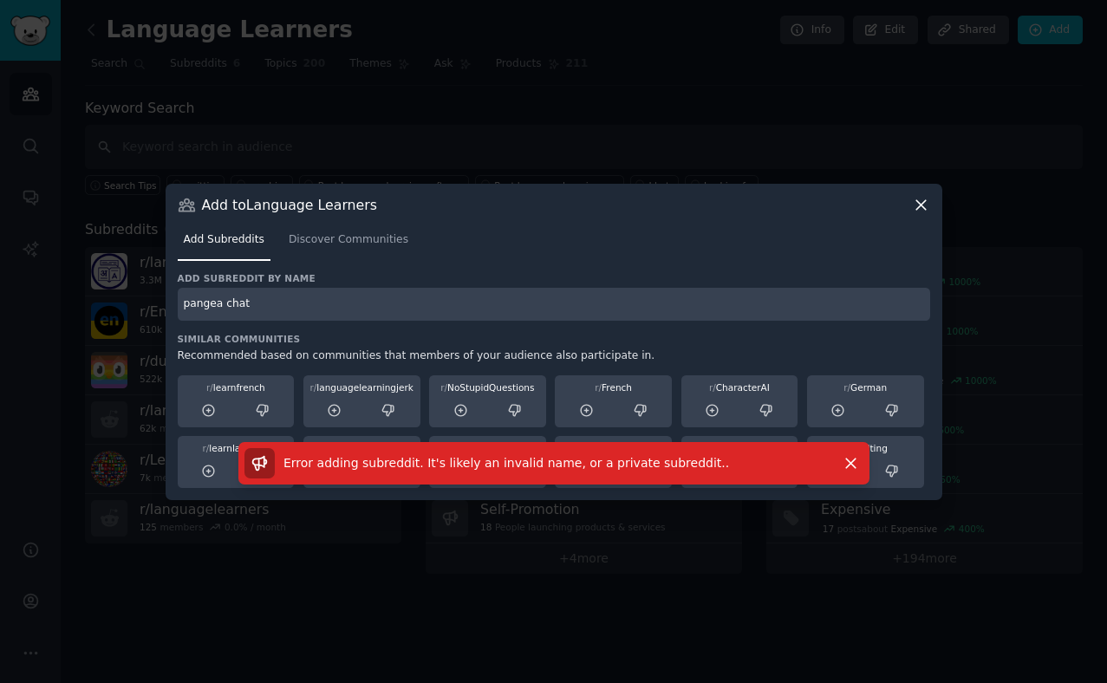
click at [286, 305] on input "pangea chat" at bounding box center [554, 305] width 753 height 34
click at [926, 197] on icon at bounding box center [921, 205] width 18 height 18
